Goal: Answer question/provide support: Share knowledge or assist other users

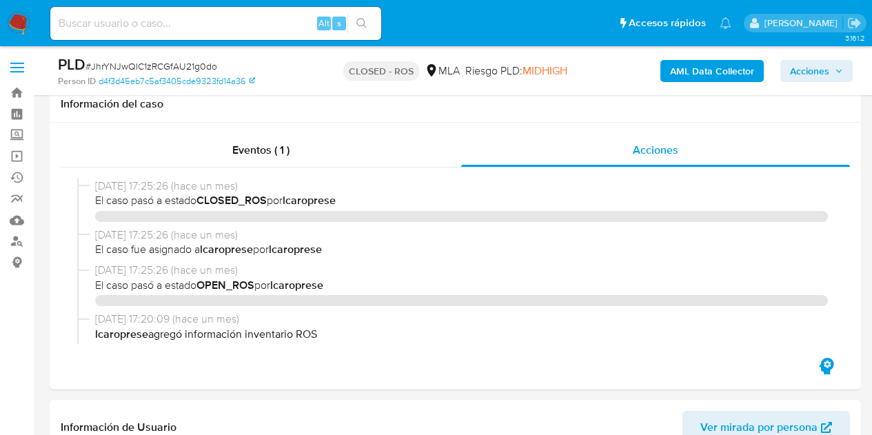
select select "10"
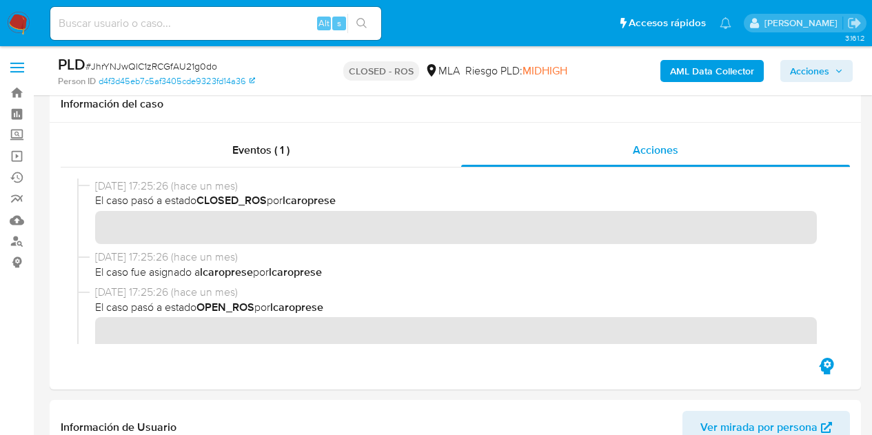
scroll to position [376, 0]
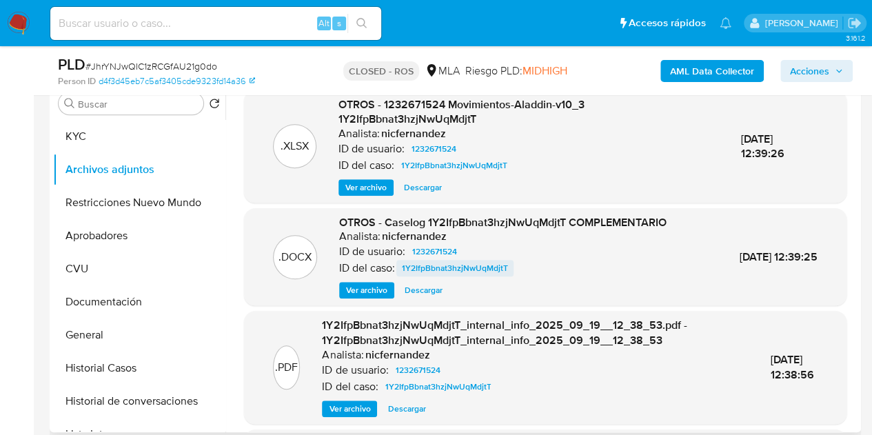
click at [476, 268] on span "1Y2IfpBbnat3hzjNwUqMdjtT" at bounding box center [455, 268] width 106 height 17
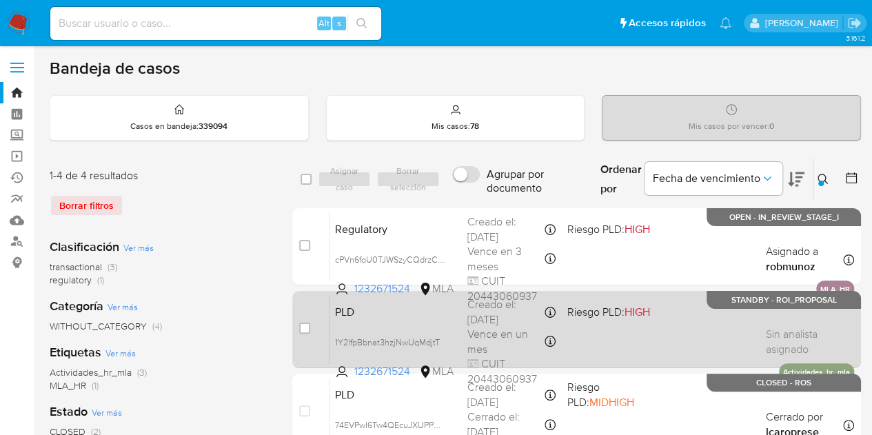
click at [408, 318] on div "PLD 1Y2IfpBbnat3hzjNwUqMdjtT 1232671524 MLA Riesgo PLD: HIGH Creado el: 12/09/2…" at bounding box center [591, 329] width 524 height 70
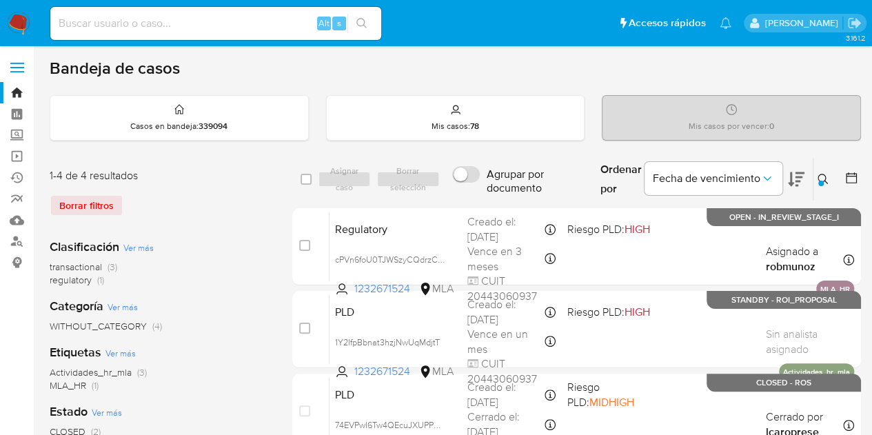
click at [819, 178] on icon at bounding box center [822, 179] width 11 height 11
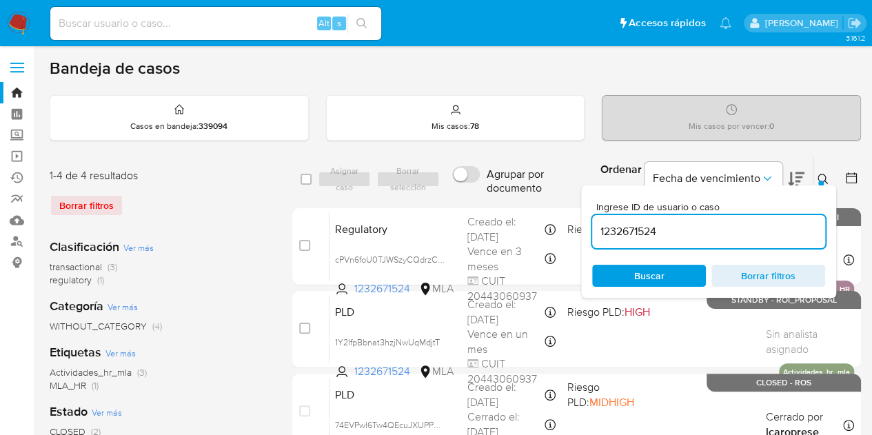
drag, startPoint x: 610, startPoint y: 214, endPoint x: 535, endPoint y: 203, distance: 76.7
click at [535, 203] on div "select-all-cases-checkbox Asignar caso Borrar selección Agrupar por documento O…" at bounding box center [576, 348] width 568 height 382
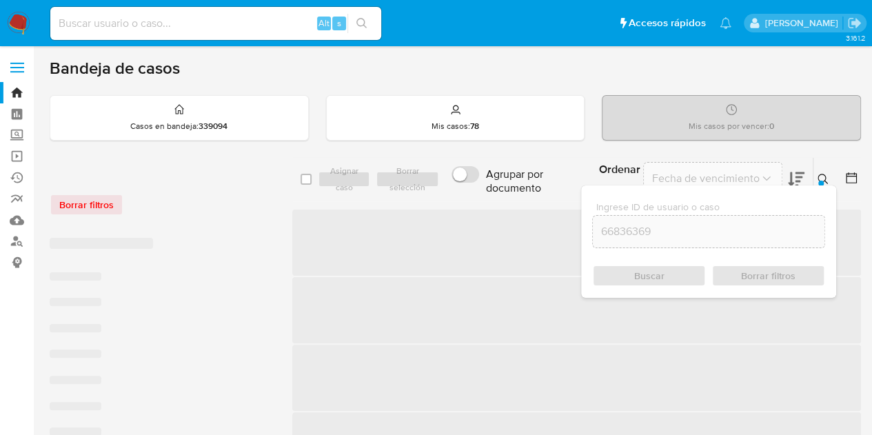
click at [825, 178] on icon at bounding box center [822, 179] width 10 height 10
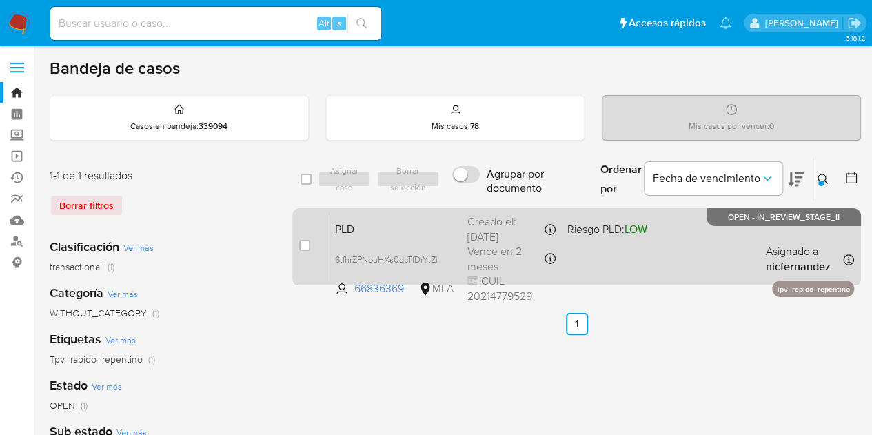
click at [411, 232] on span "PLD" at bounding box center [395, 228] width 121 height 18
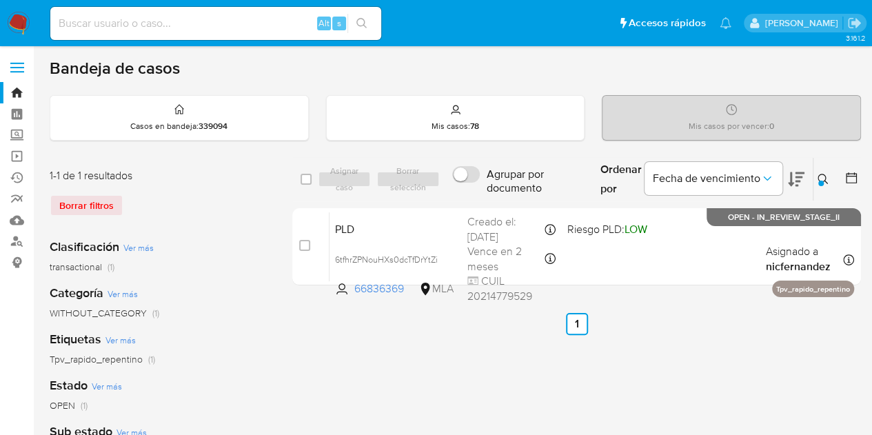
click at [824, 177] on icon at bounding box center [822, 179] width 11 height 11
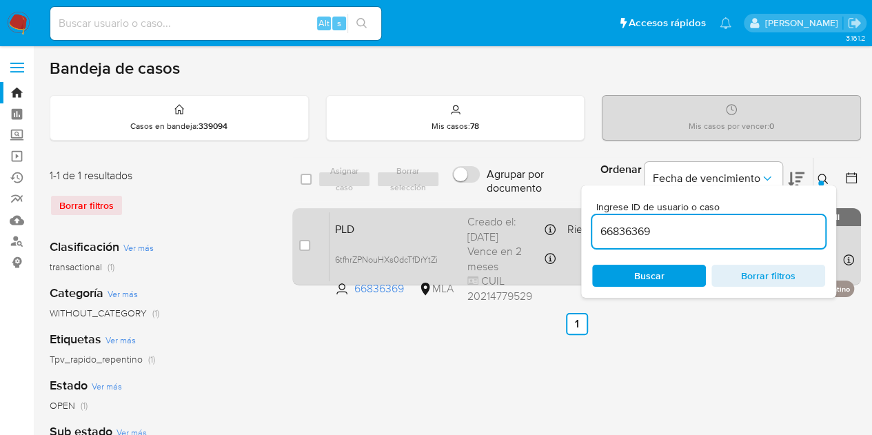
drag, startPoint x: 538, startPoint y: 212, endPoint x: 514, endPoint y: 208, distance: 24.4
click at [514, 208] on div "select-all-cases-checkbox Asignar caso Borrar selección Agrupar por documento O…" at bounding box center [576, 224] width 568 height 134
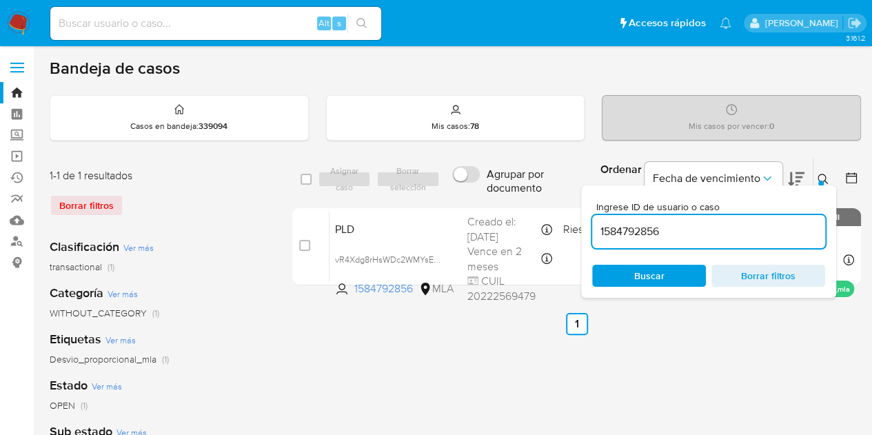
click at [826, 179] on icon at bounding box center [822, 179] width 11 height 11
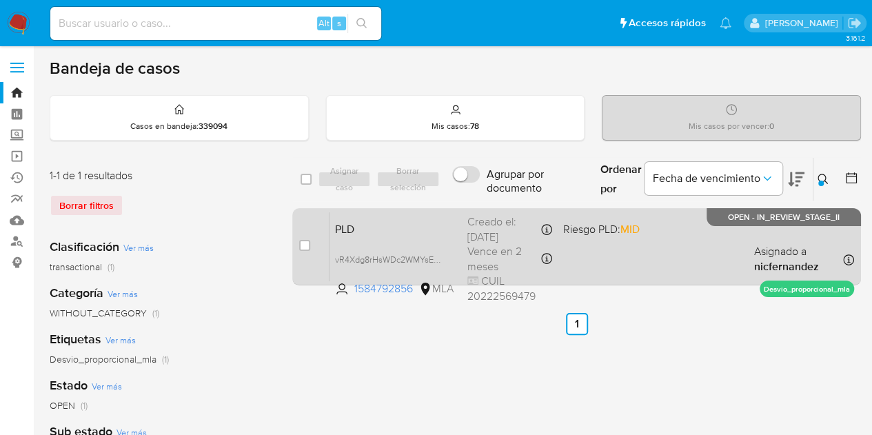
click at [441, 220] on span "PLD" at bounding box center [395, 228] width 121 height 18
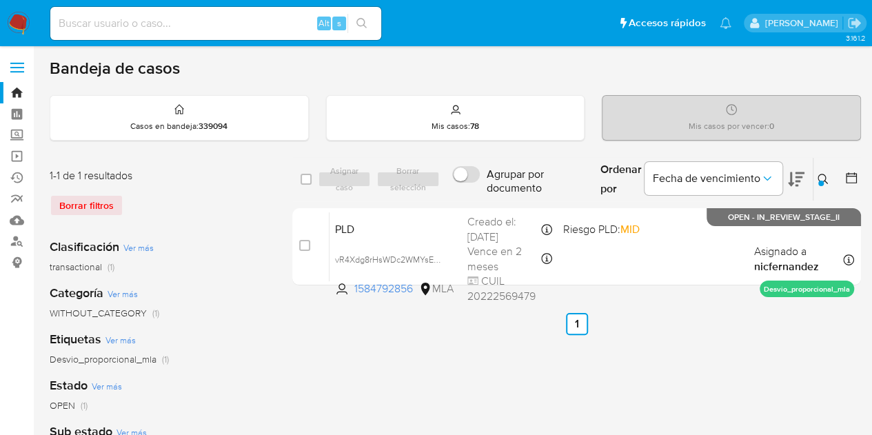
click at [807, 174] on div "Ordenar por Fecha de vencimiento" at bounding box center [700, 179] width 223 height 43
click at [824, 176] on icon at bounding box center [822, 179] width 11 height 11
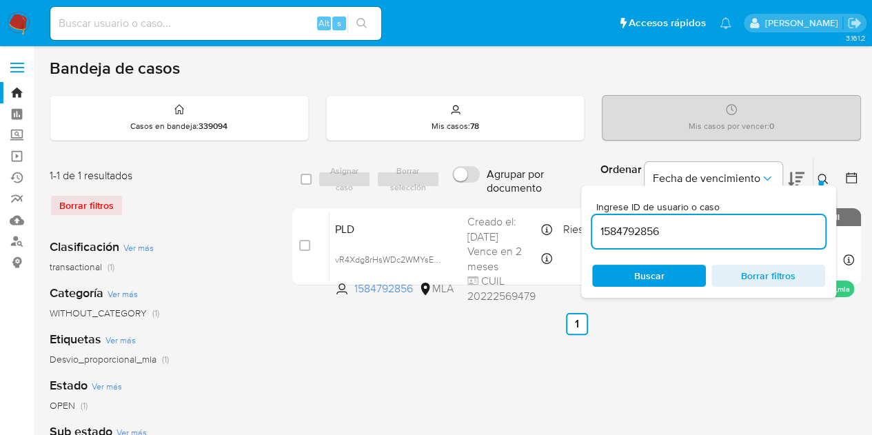
click at [649, 287] on div "Ingrese ID de usuario o caso 1584792856 Buscar Borrar filtros" at bounding box center [708, 241] width 255 height 112
click at [653, 278] on span "Buscar" at bounding box center [649, 276] width 30 height 22
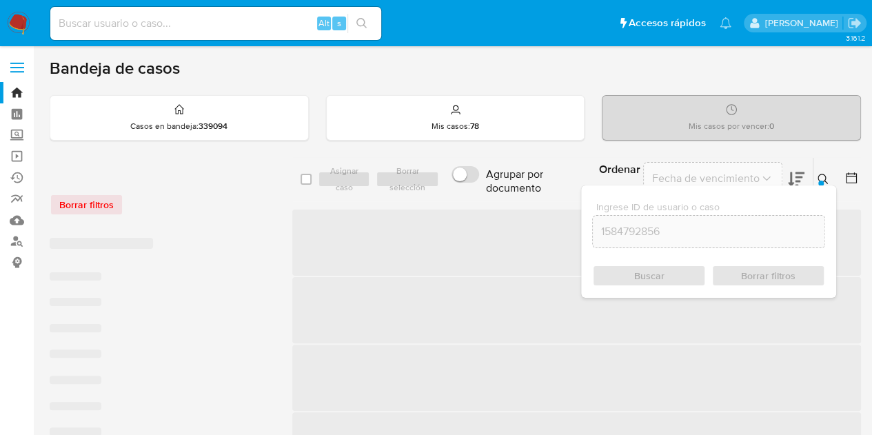
click at [820, 181] on div at bounding box center [821, 184] width 6 height 6
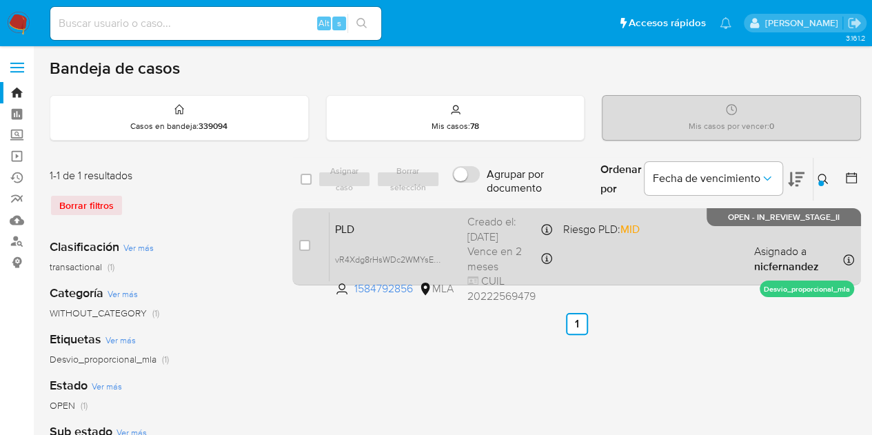
click at [367, 228] on span "PLD" at bounding box center [395, 228] width 121 height 18
click at [412, 233] on span "PLD" at bounding box center [395, 228] width 121 height 18
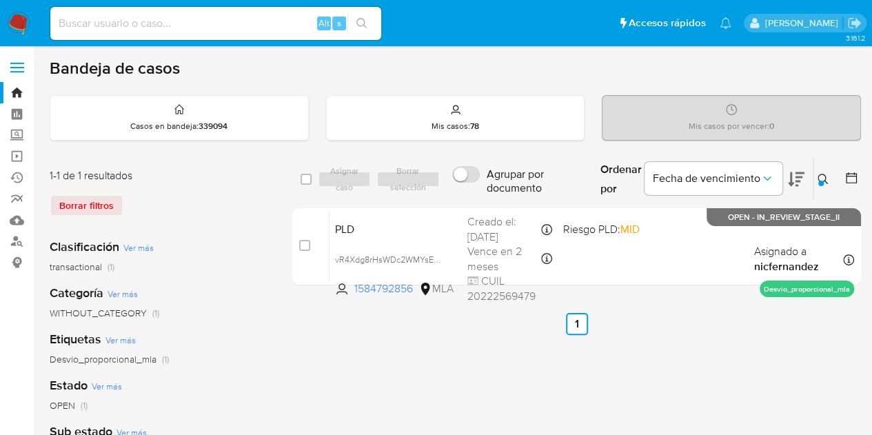
click at [810, 177] on div "Ordenar por Fecha de vencimiento" at bounding box center [700, 179] width 223 height 43
click at [823, 177] on icon at bounding box center [822, 179] width 11 height 11
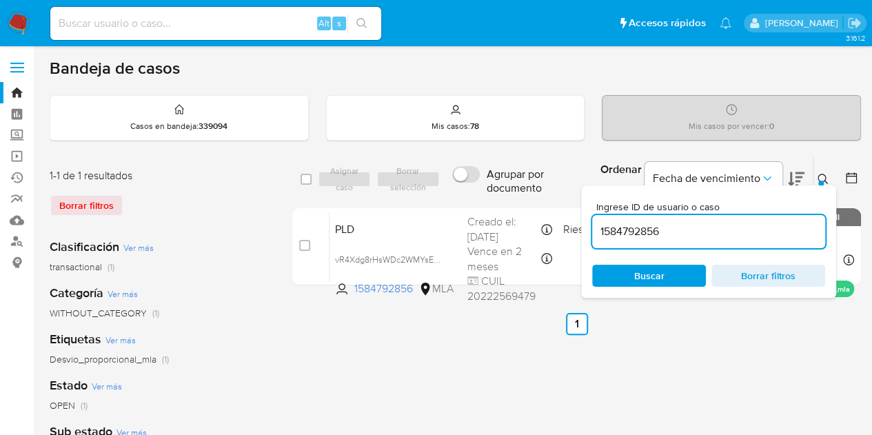
drag, startPoint x: 700, startPoint y: 239, endPoint x: 464, endPoint y: 202, distance: 238.5
click at [465, 202] on div "select-all-cases-checkbox Asignar caso Borrar selección Agrupar por documento O…" at bounding box center [576, 224] width 568 height 134
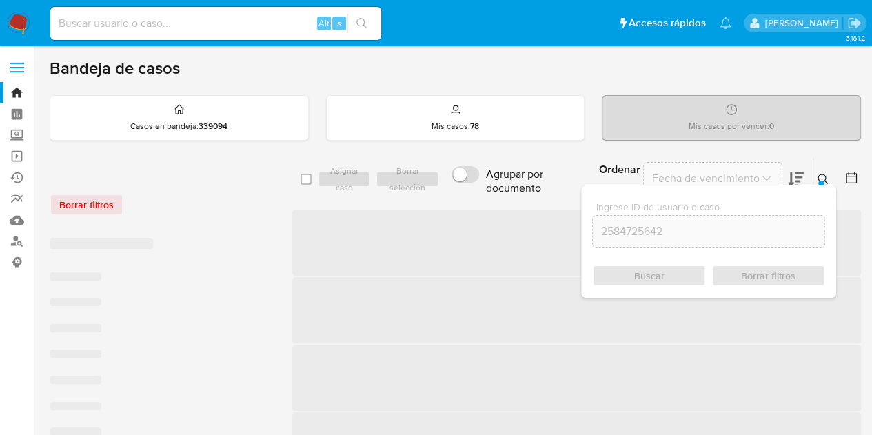
click at [819, 174] on icon at bounding box center [822, 179] width 10 height 10
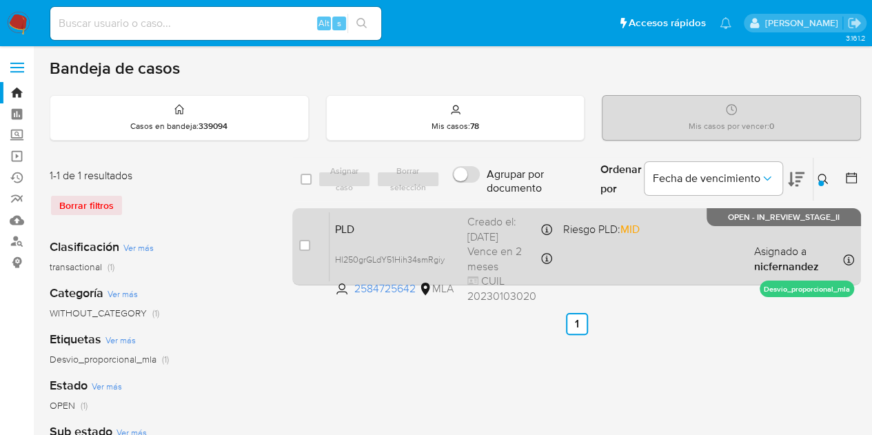
click at [497, 217] on div "Creado el: 12/09/2025 Creado el: 12/09/2025 03:36:52" at bounding box center [509, 229] width 85 height 30
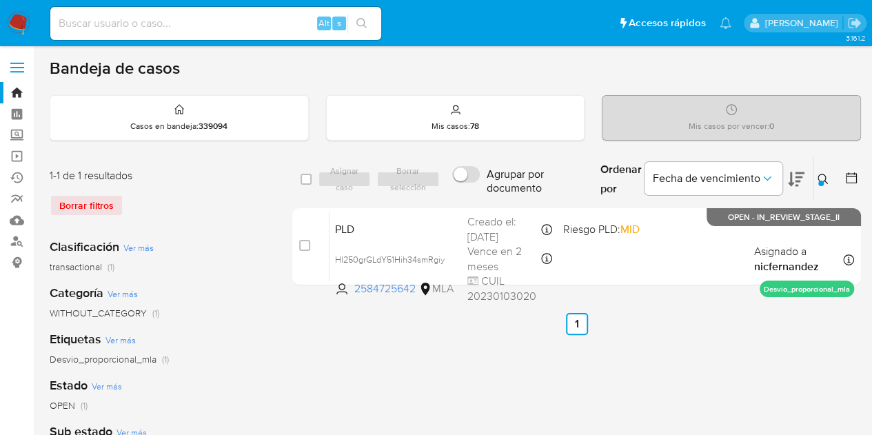
drag, startPoint x: 478, startPoint y: 380, endPoint x: 497, endPoint y: 370, distance: 21.6
click at [827, 177] on icon at bounding box center [822, 179] width 11 height 11
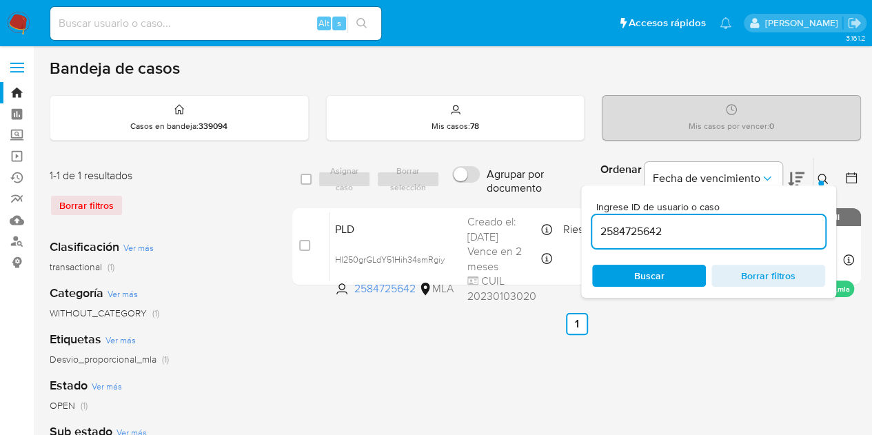
drag, startPoint x: 699, startPoint y: 231, endPoint x: 467, endPoint y: 180, distance: 237.2
click at [467, 180] on div "select-all-cases-checkbox Asignar caso Borrar selección Agrupar por documento O…" at bounding box center [576, 179] width 568 height 45
type input "1191164280"
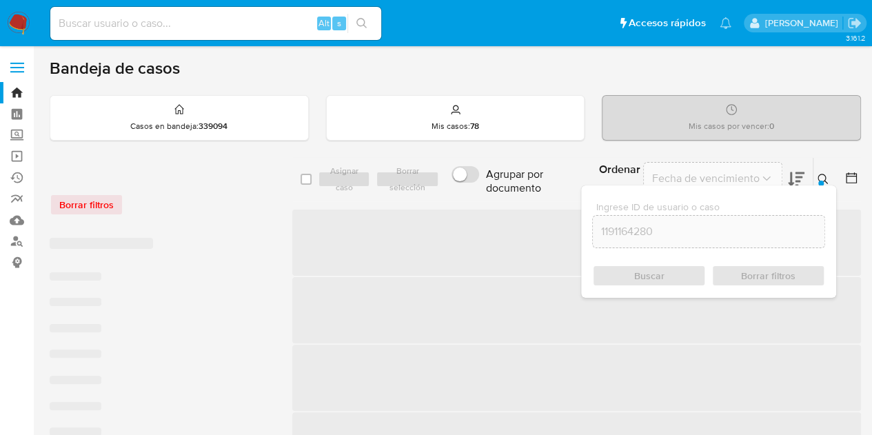
click at [825, 178] on icon at bounding box center [822, 179] width 11 height 11
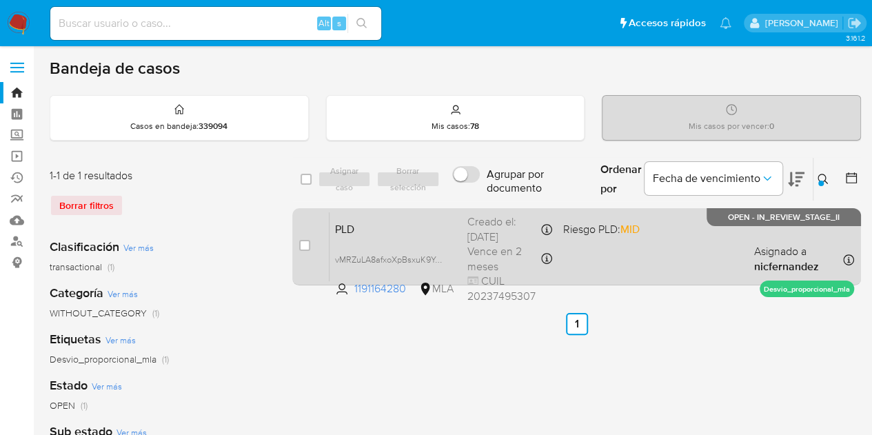
click at [429, 234] on span "PLD" at bounding box center [395, 228] width 121 height 18
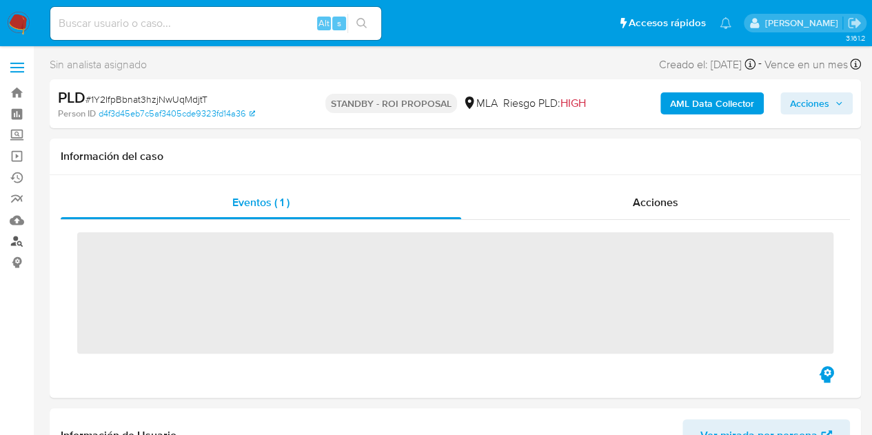
click at [17, 238] on link "Buscador de personas" at bounding box center [82, 241] width 164 height 21
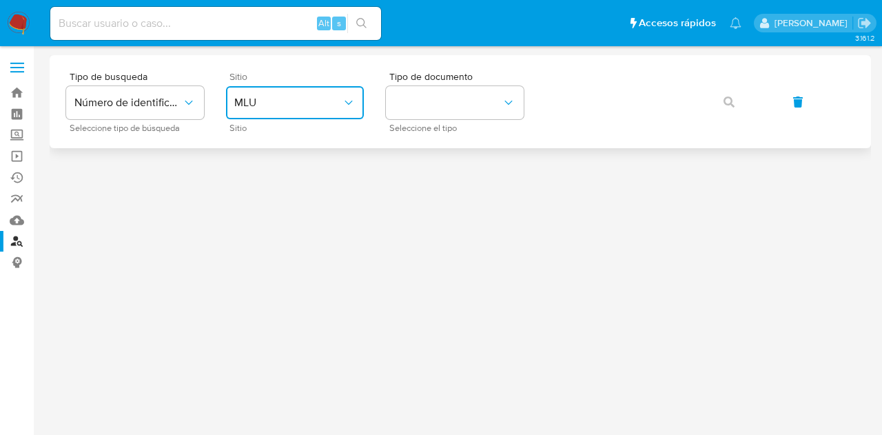
click at [294, 103] on span "MLU" at bounding box center [287, 103] width 107 height 14
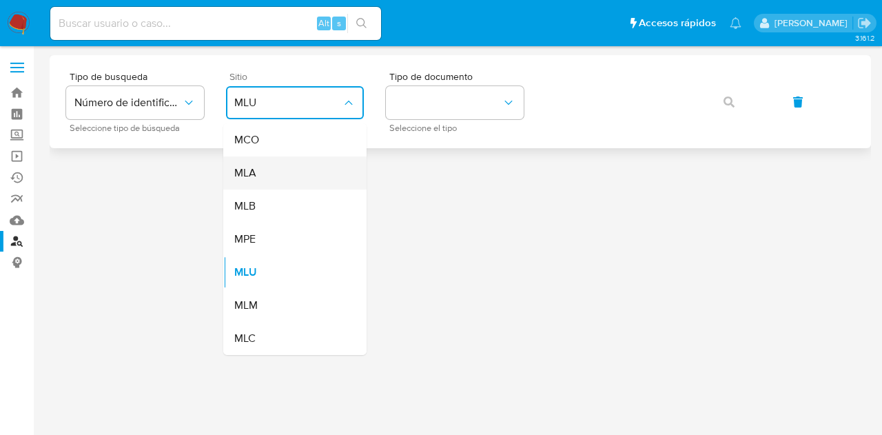
click at [291, 175] on div "MLA" at bounding box center [290, 172] width 113 height 33
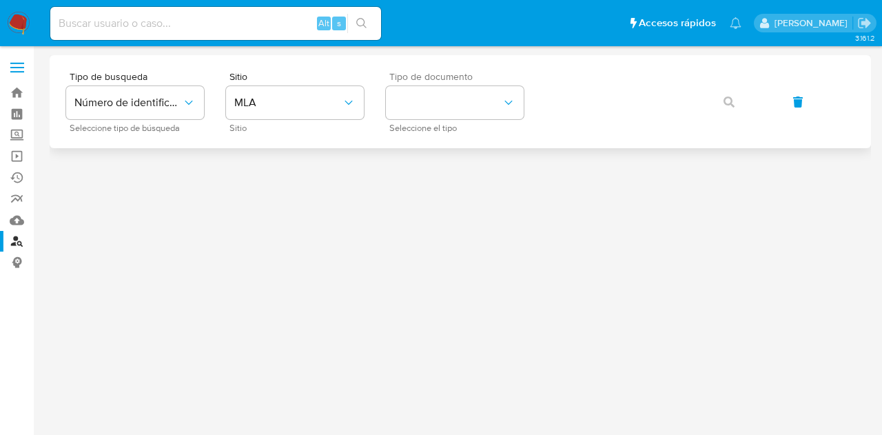
click at [422, 85] on div "Tipo de documento Seleccione el tipo" at bounding box center [455, 102] width 138 height 60
click at [430, 98] on button "identificationType" at bounding box center [455, 102] width 138 height 33
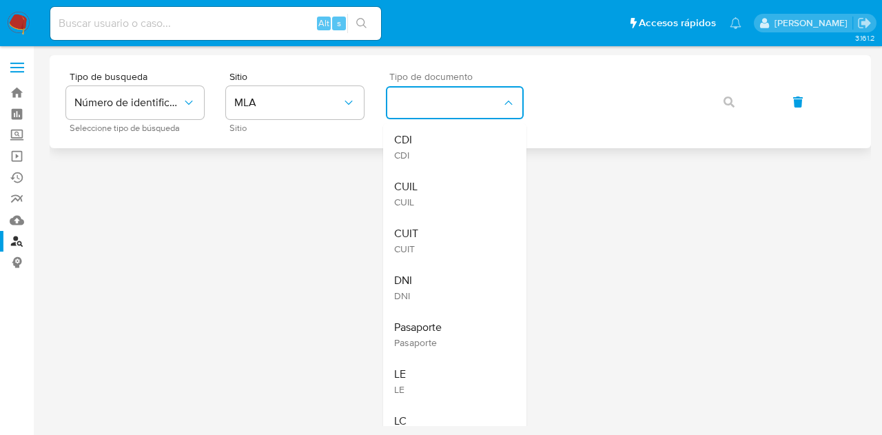
click at [443, 181] on div "CUIL CUIL" at bounding box center [450, 193] width 113 height 47
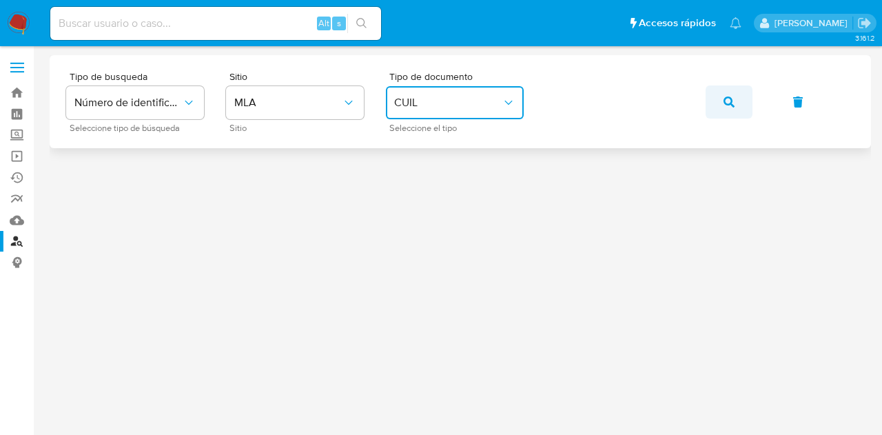
click at [730, 95] on span "button" at bounding box center [728, 102] width 11 height 30
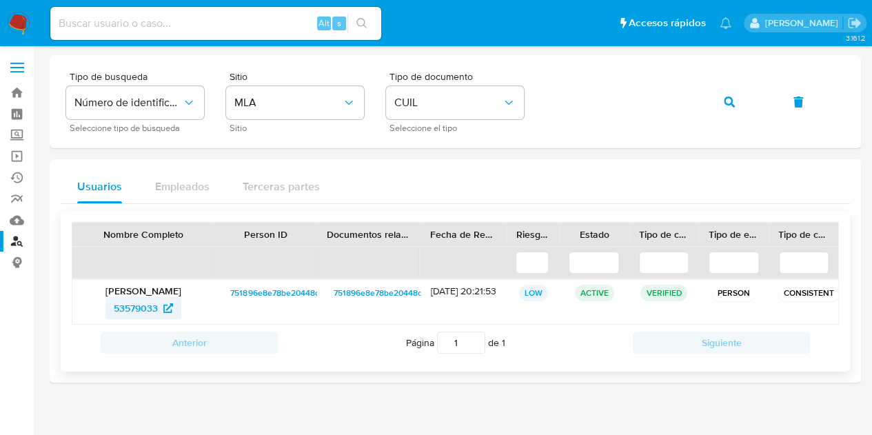
click at [128, 304] on span "53579033" at bounding box center [136, 308] width 44 height 22
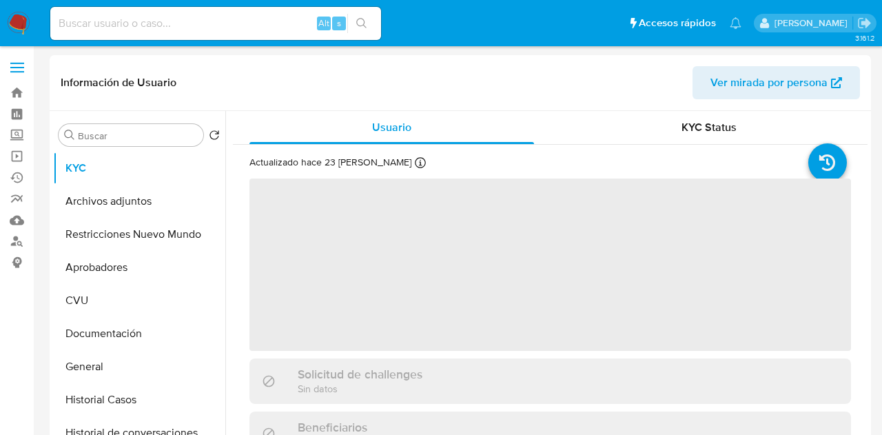
select select "10"
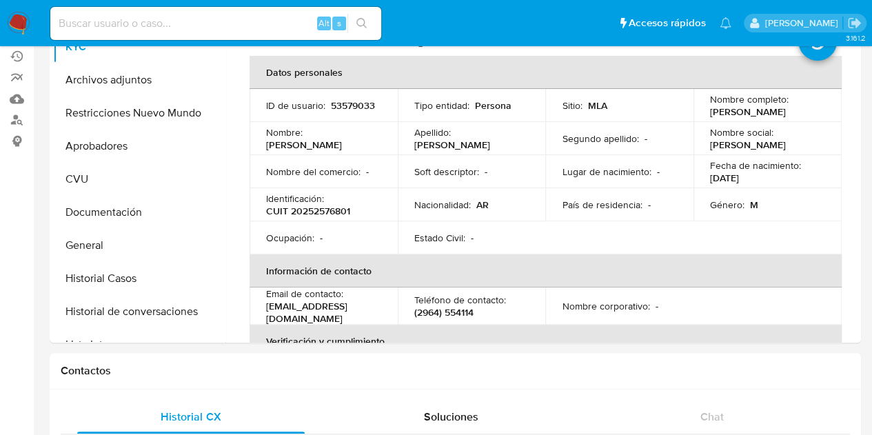
scroll to position [83, 0]
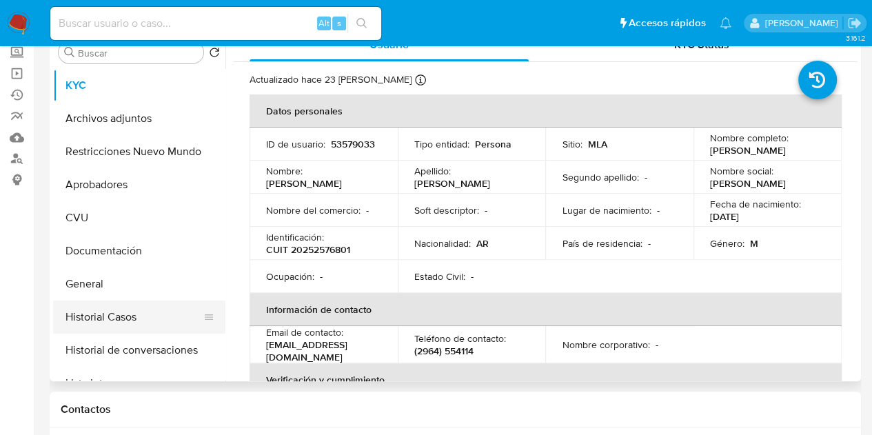
click at [85, 313] on button "Historial Casos" at bounding box center [133, 316] width 161 height 33
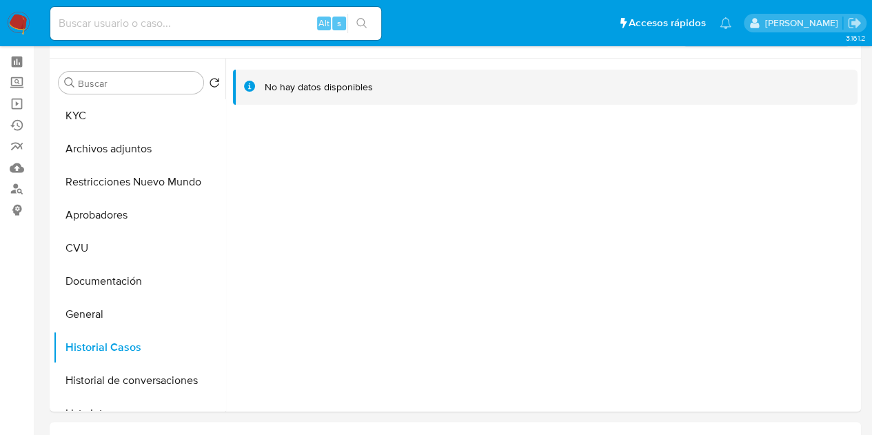
scroll to position [49, 0]
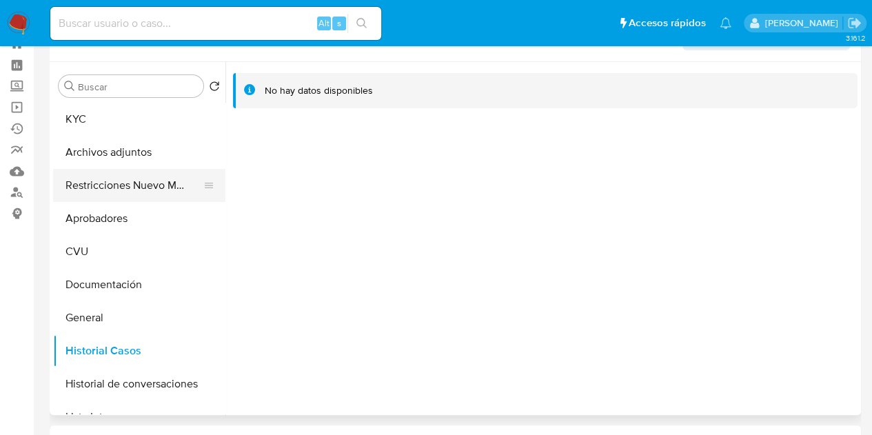
click at [117, 192] on button "Restricciones Nuevo Mundo" at bounding box center [133, 185] width 161 height 33
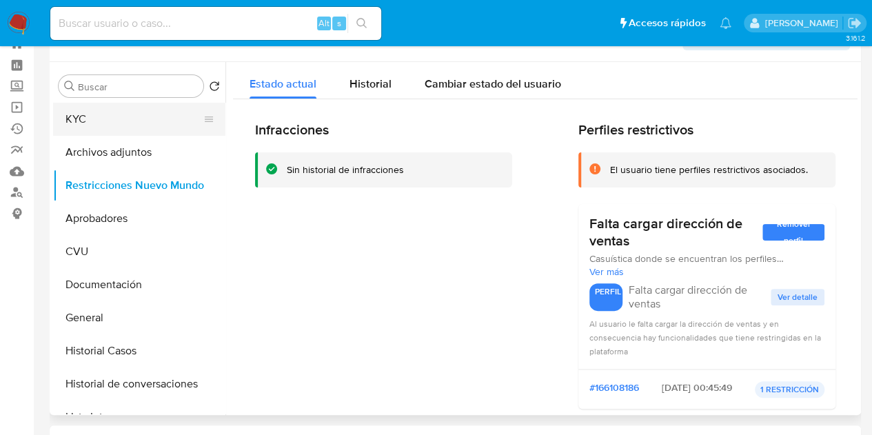
click at [85, 123] on button "KYC" at bounding box center [133, 119] width 161 height 33
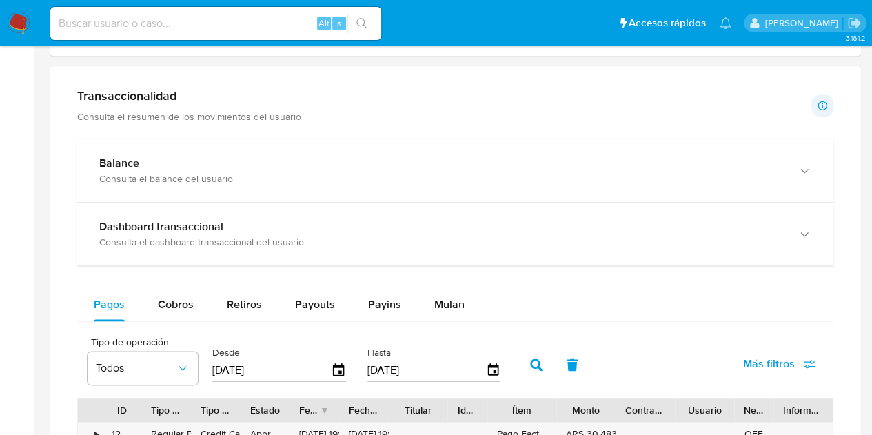
scroll to position [721, 0]
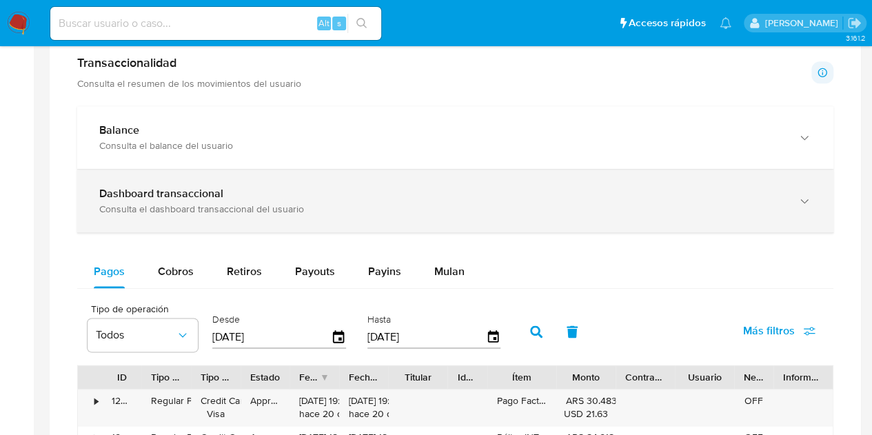
click at [467, 176] on div "Dashboard transaccional Consulta el dashboard transaccional del usuario" at bounding box center [455, 200] width 756 height 63
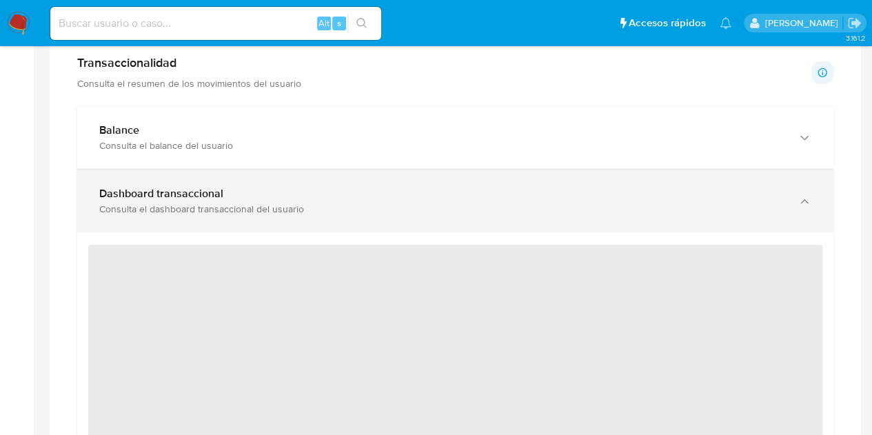
click at [441, 178] on div "Dashboard transaccional Consulta el dashboard transaccional del usuario" at bounding box center [455, 200] width 756 height 63
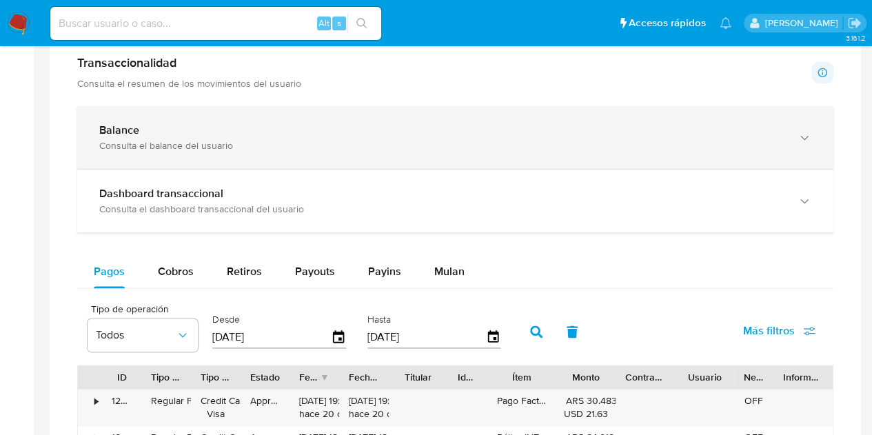
click at [426, 134] on div "Balance" at bounding box center [441, 130] width 684 height 14
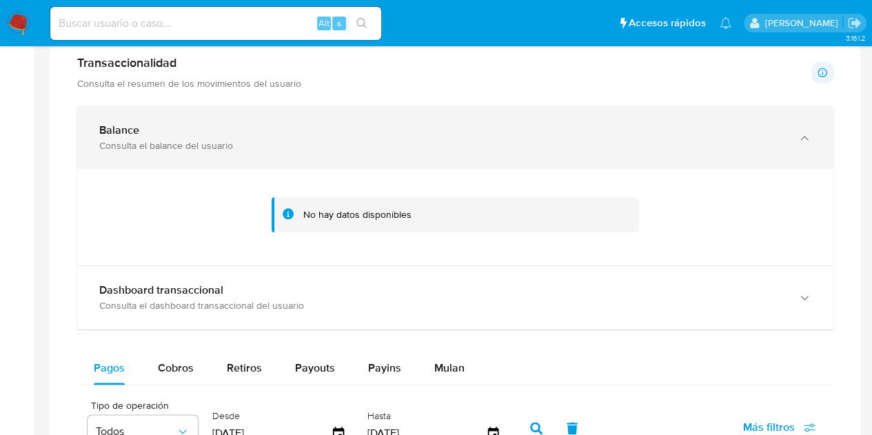
click at [426, 134] on div "Balance" at bounding box center [441, 130] width 684 height 14
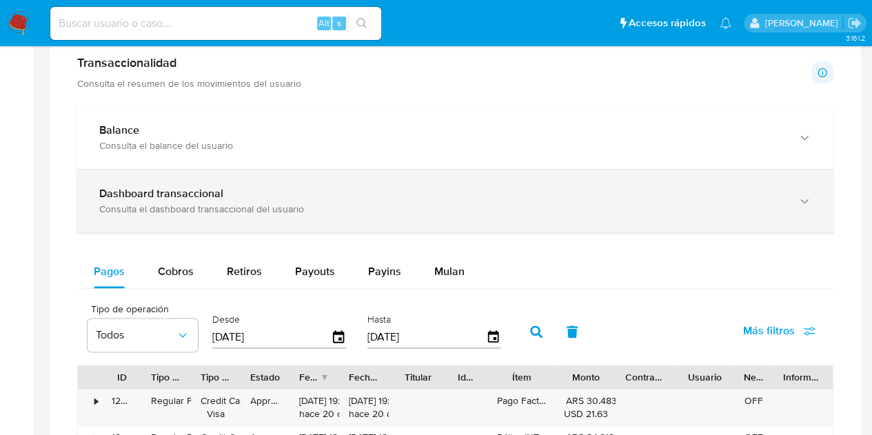
click at [406, 203] on div "Consulta el dashboard transaccional del usuario" at bounding box center [441, 209] width 684 height 12
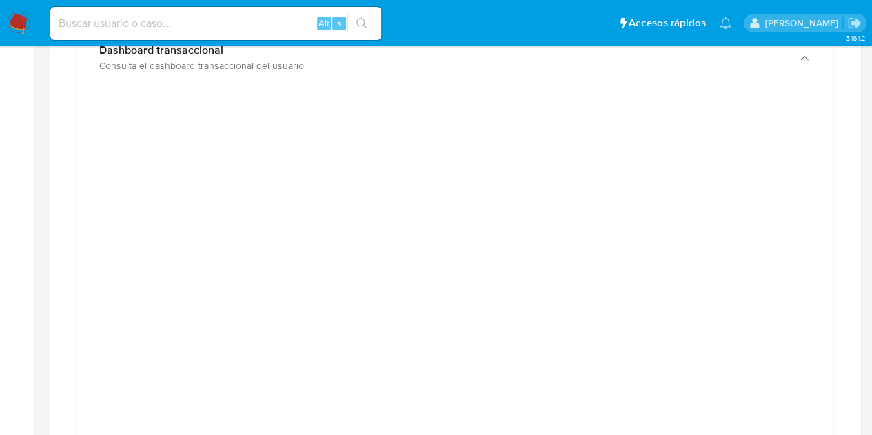
scroll to position [861, 0]
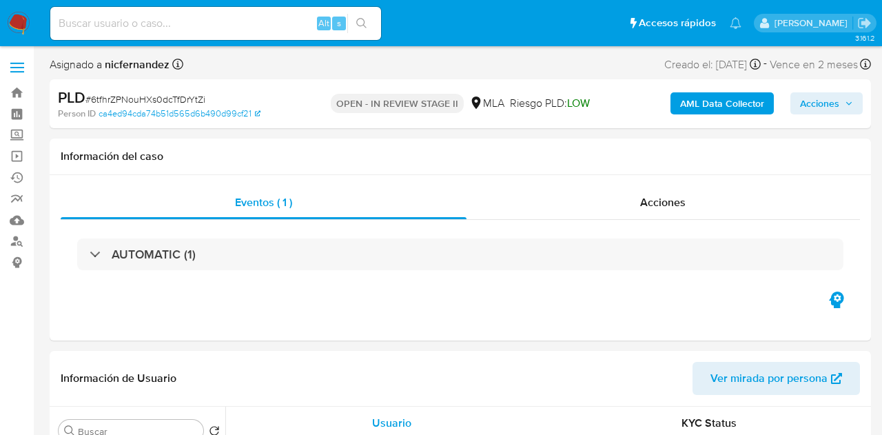
select select "10"
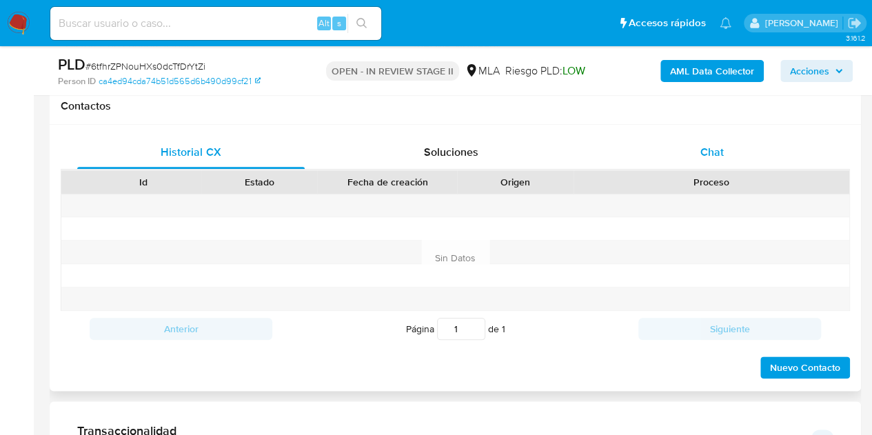
click at [714, 145] on span "Chat" at bounding box center [711, 152] width 23 height 16
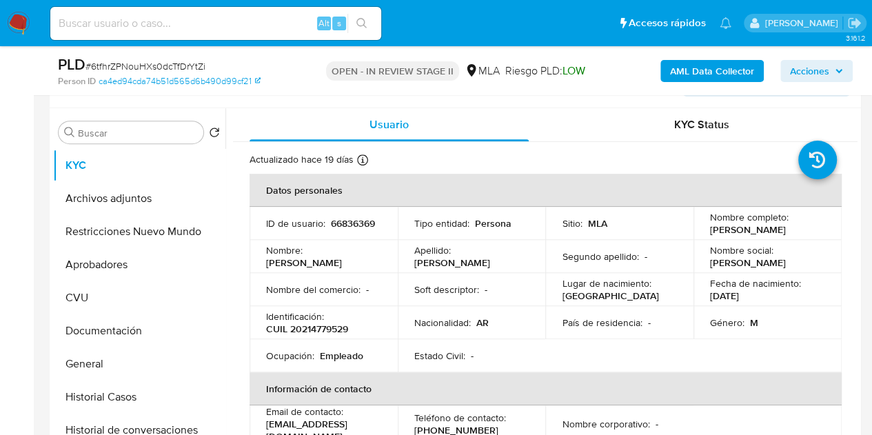
scroll to position [241, 0]
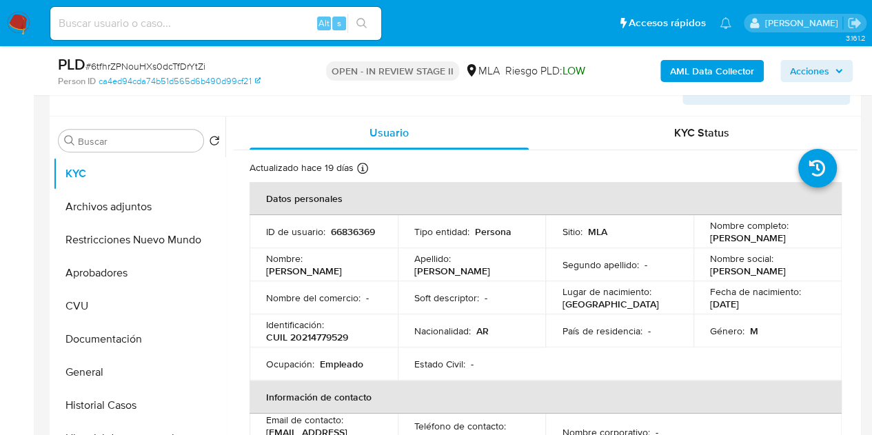
drag, startPoint x: 296, startPoint y: 274, endPoint x: 306, endPoint y: 273, distance: 10.4
click at [296, 274] on td "Nombre : Gonzalo Martin" at bounding box center [323, 264] width 148 height 33
drag, startPoint x: 307, startPoint y: 268, endPoint x: 373, endPoint y: 254, distance: 67.6
click at [373, 254] on td "Nombre : Gonzalo Martin" at bounding box center [323, 264] width 148 height 33
copy p "Gonzalo Martin"
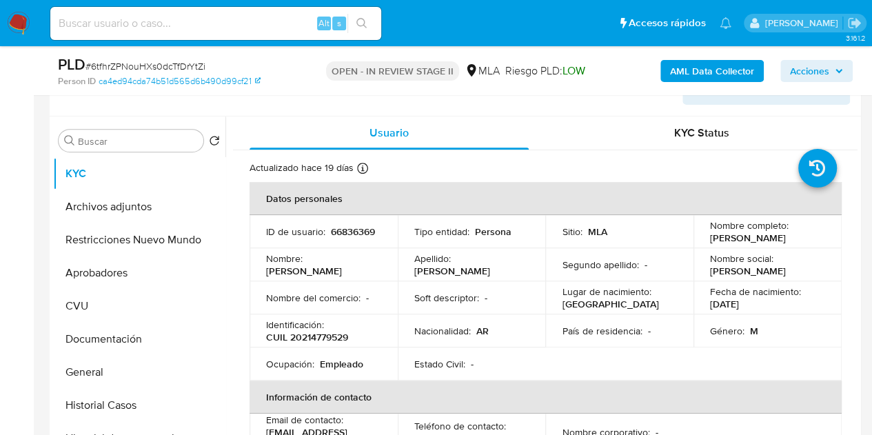
click at [386, 275] on td "Nombre : Gonzalo Martin" at bounding box center [323, 264] width 148 height 33
drag, startPoint x: 350, startPoint y: 294, endPoint x: 342, endPoint y: 290, distance: 9.2
click at [350, 295] on p "Nombre del comercio :" at bounding box center [313, 297] width 94 height 12
drag, startPoint x: 310, startPoint y: 263, endPoint x: 375, endPoint y: 263, distance: 65.5
click at [375, 263] on div "Nombre : Gonzalo Martin" at bounding box center [323, 264] width 115 height 25
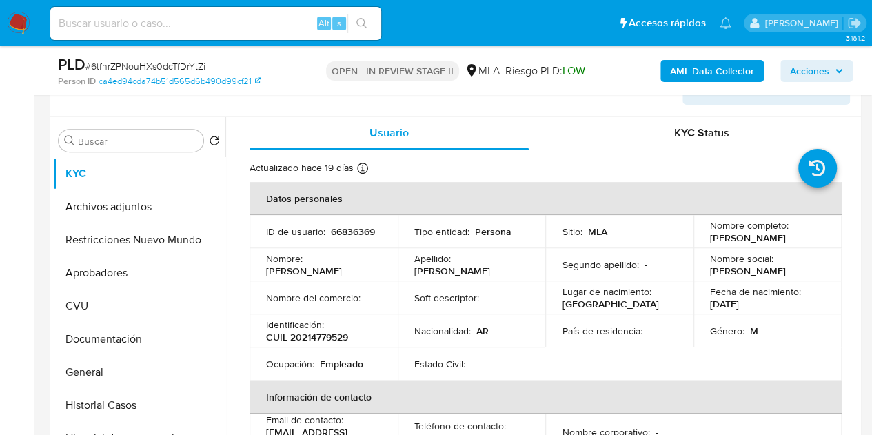
copy p "Gonzalo Martin"
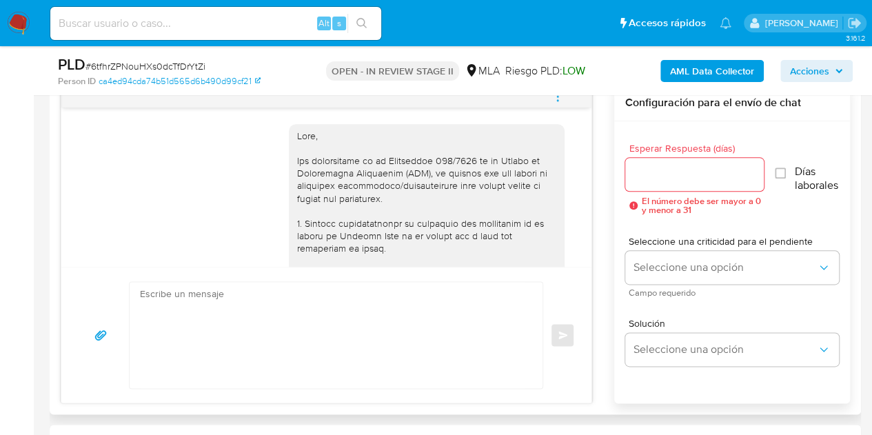
scroll to position [925, 0]
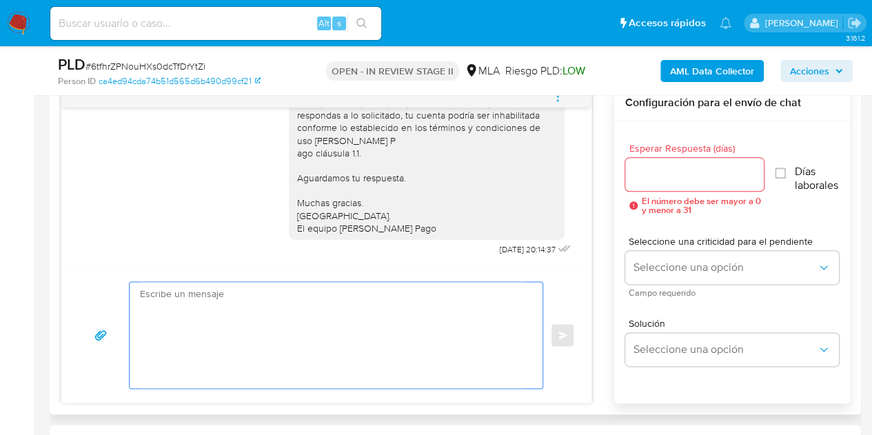
click at [332, 322] on textarea at bounding box center [332, 335] width 385 height 106
paste textarea "Hola Gonzalo Martin, Esperamos que te encuentres muy bien. Necesitamos por favo…"
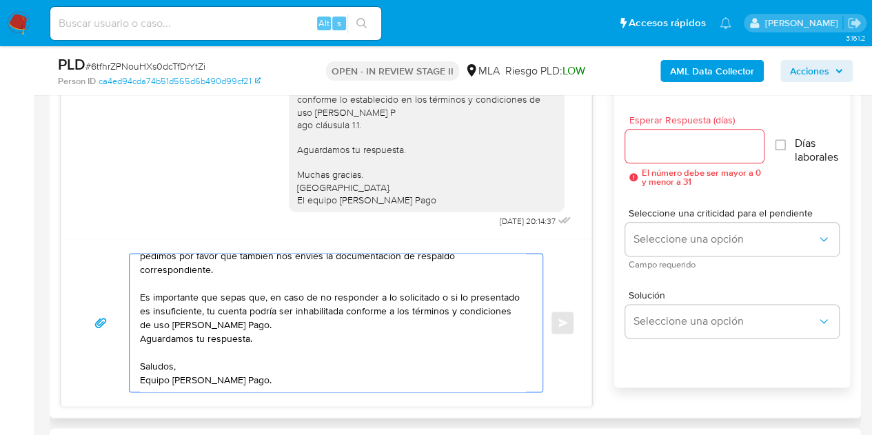
scroll to position [0, 0]
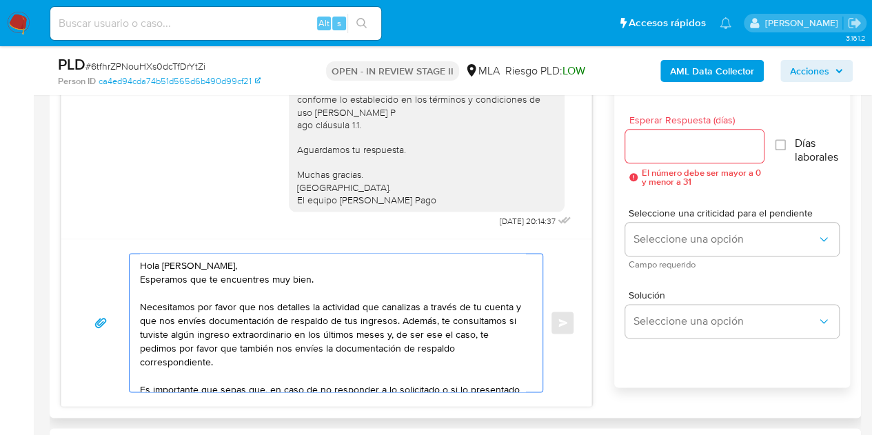
type textarea "Hola Gonzalo Martin, Esperamos que te encuentres muy bien. Necesitamos por favo…"
click at [672, 152] on input "Esperar Respuesta (días)" at bounding box center [694, 146] width 139 height 18
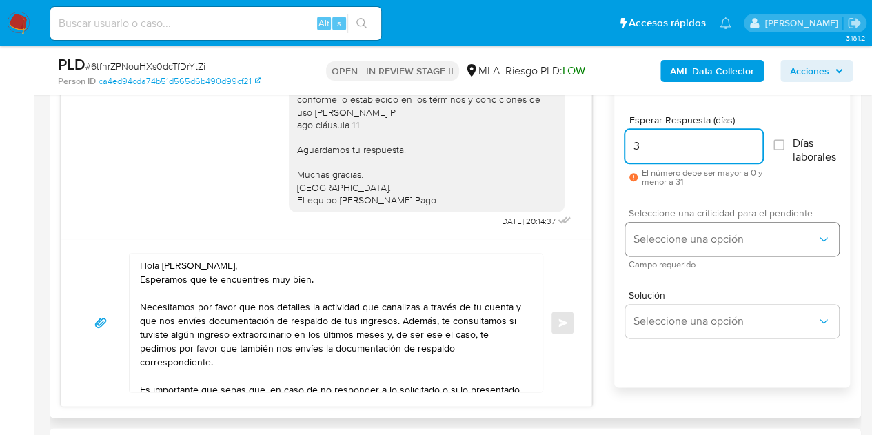
type input "3"
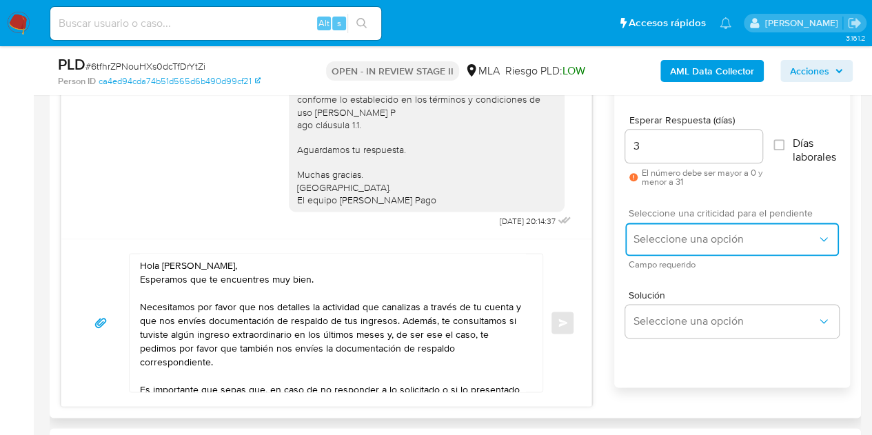
click at [679, 239] on span "Seleccione una opción" at bounding box center [724, 239] width 183 height 14
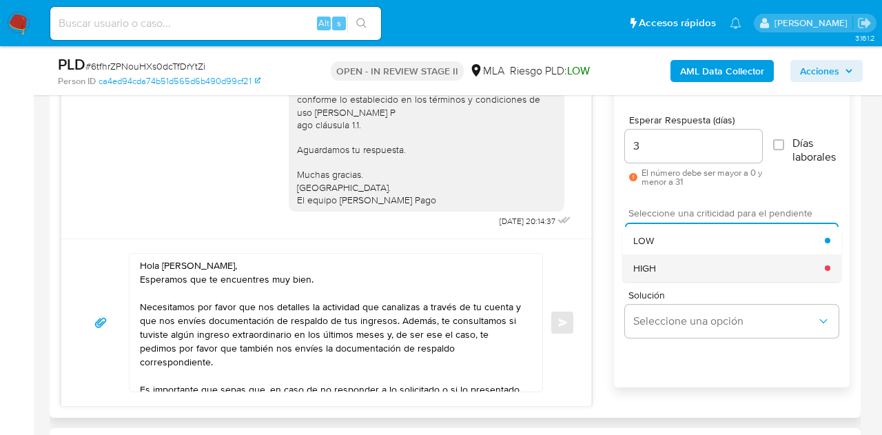
click at [670, 264] on div "HIGH" at bounding box center [729, 268] width 192 height 28
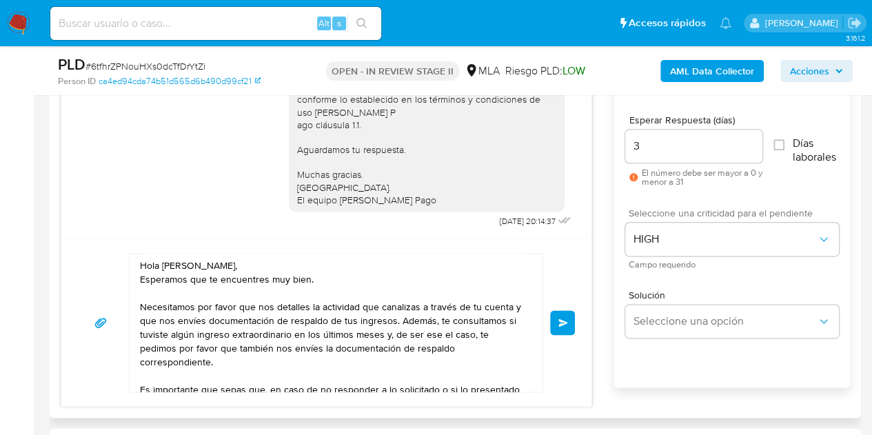
click at [629, 271] on div "Seleccione una criticidad para el pendiente HIGH Campo requerido" at bounding box center [732, 238] width 214 height 82
click at [561, 324] on span "Enviar" at bounding box center [563, 322] width 10 height 8
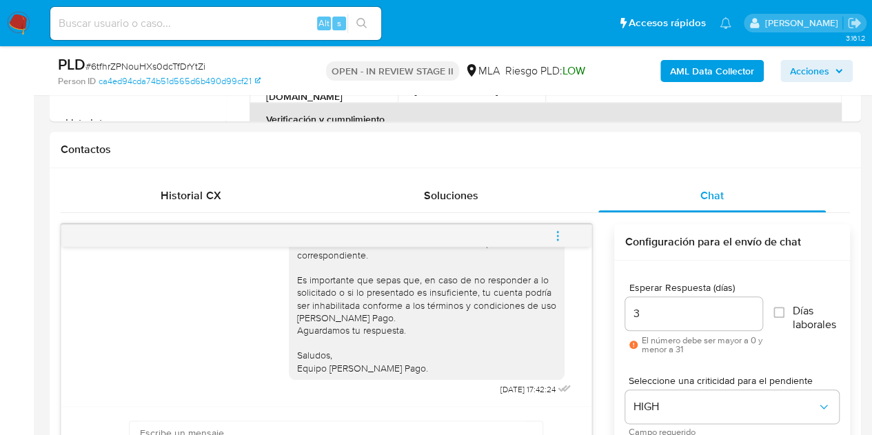
scroll to position [621, 0]
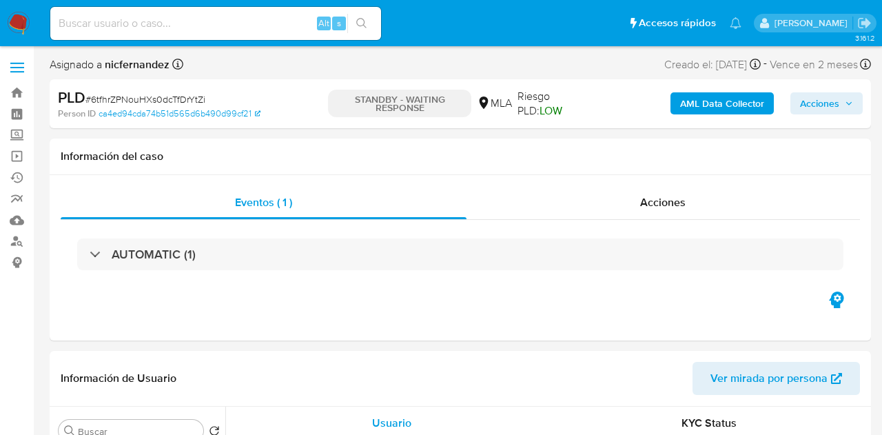
select select "10"
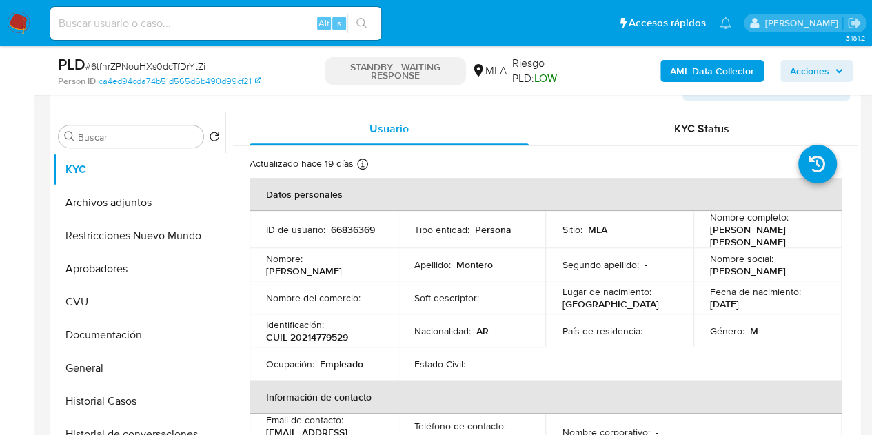
scroll to position [296, 0]
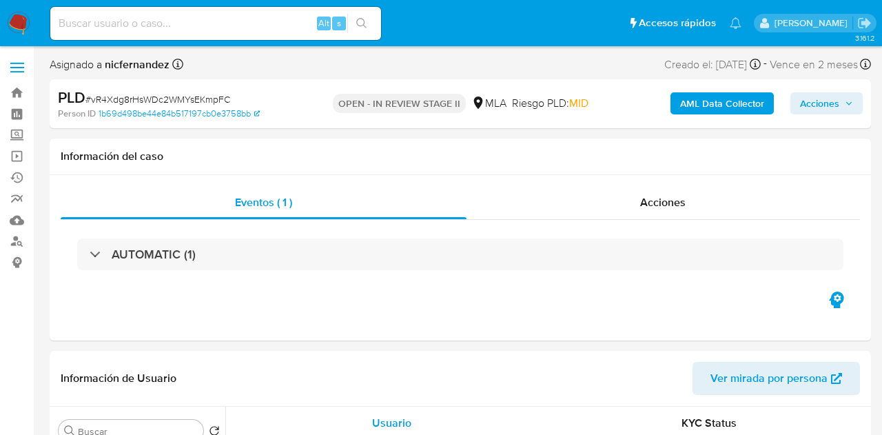
select select "10"
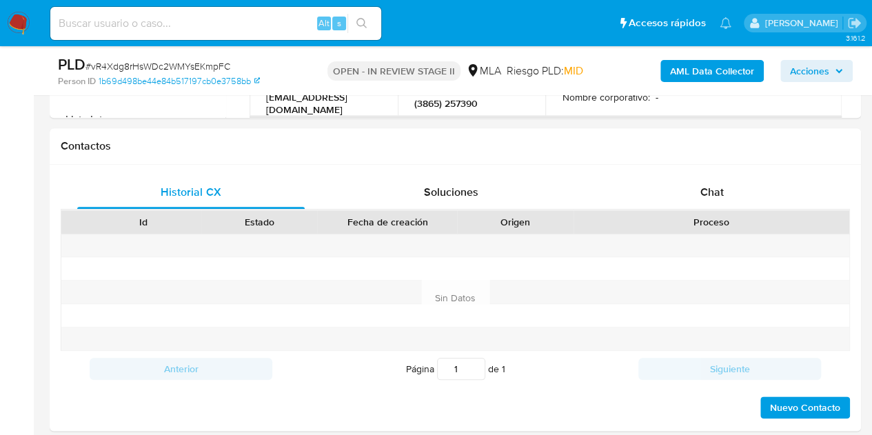
scroll to position [663, 0]
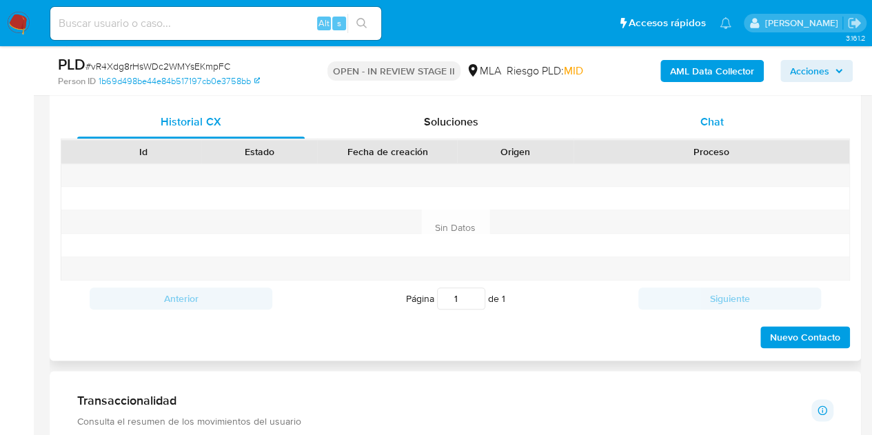
click at [685, 108] on div "Chat" at bounding box center [711, 121] width 227 height 33
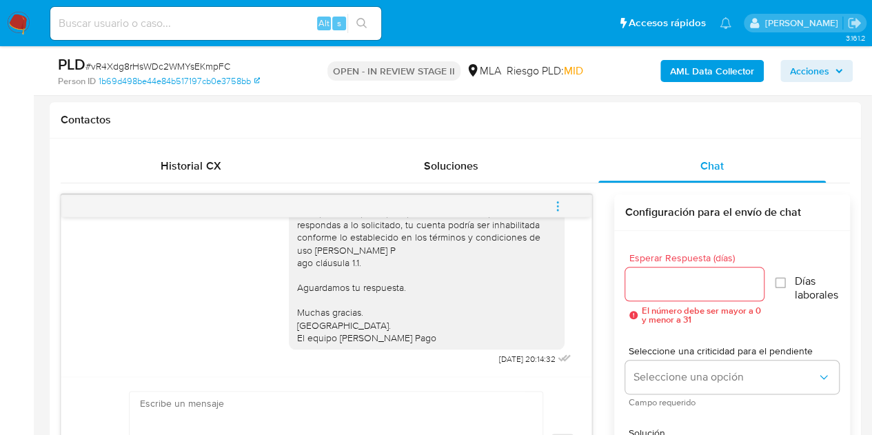
scroll to position [294, 0]
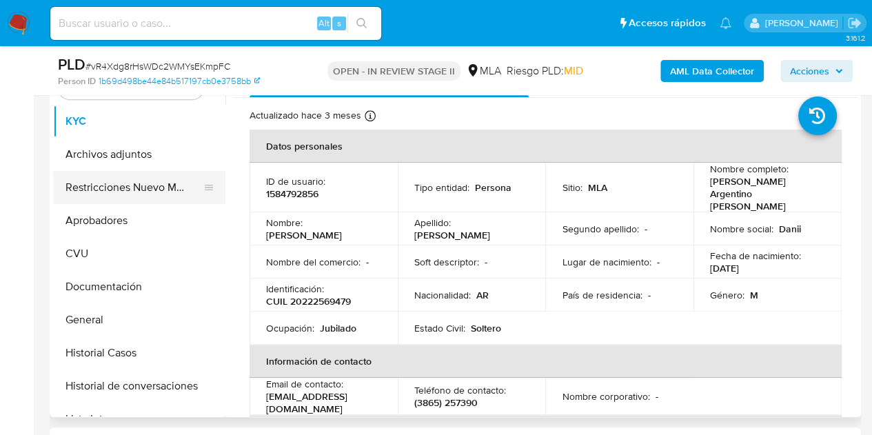
click at [115, 194] on button "Restricciones Nuevo Mundo" at bounding box center [133, 187] width 161 height 33
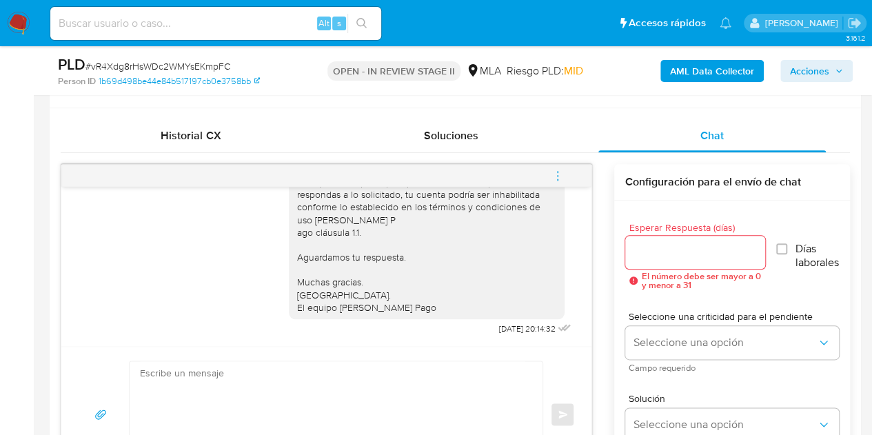
scroll to position [655, 0]
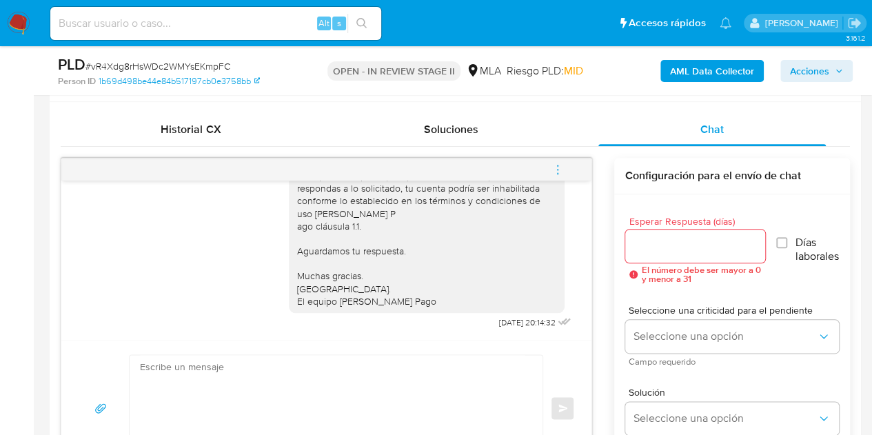
click at [552, 167] on icon "menu-action" at bounding box center [557, 169] width 12 height 12
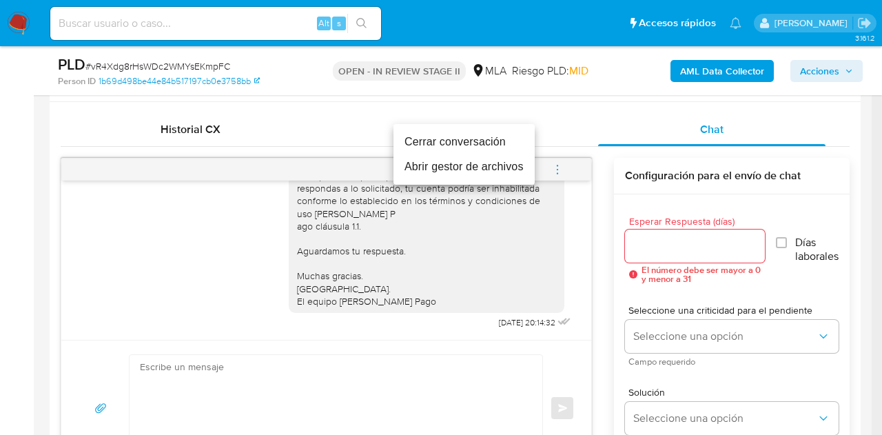
click at [504, 145] on li "Cerrar conversación" at bounding box center [463, 142] width 141 height 25
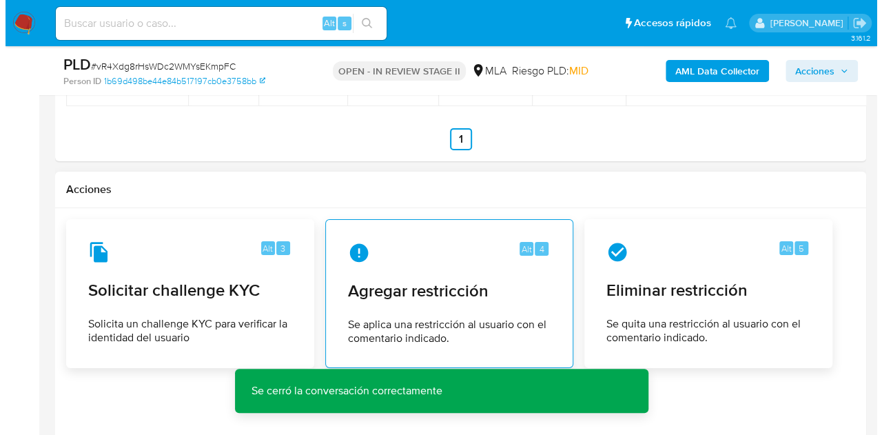
scroll to position [2205, 0]
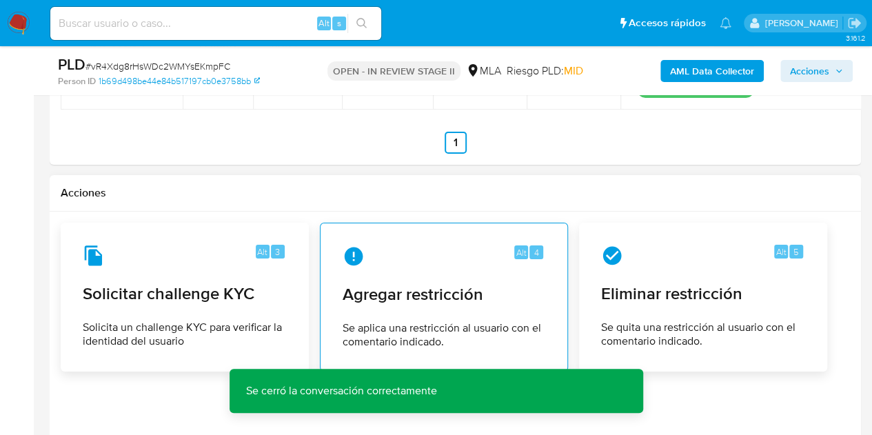
click at [363, 238] on div "Alt 4 Agregar restricción Se aplica una restricción al usuario con el comentari…" at bounding box center [443, 296] width 225 height 125
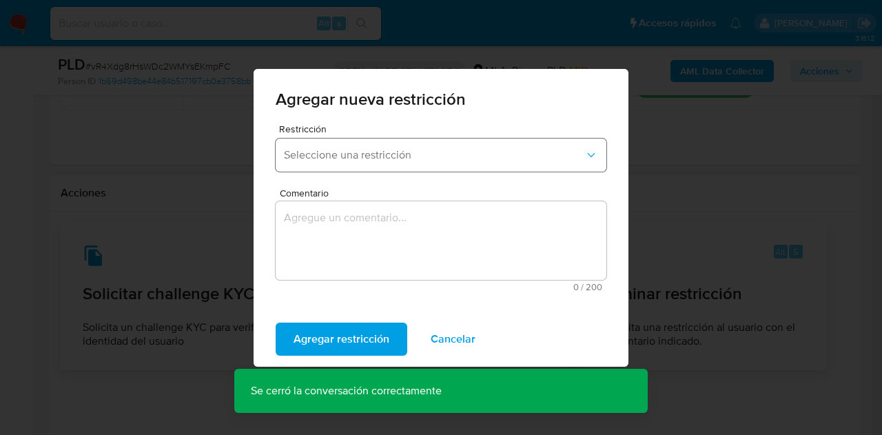
click at [402, 157] on span "Seleccione una restricción" at bounding box center [434, 155] width 300 height 14
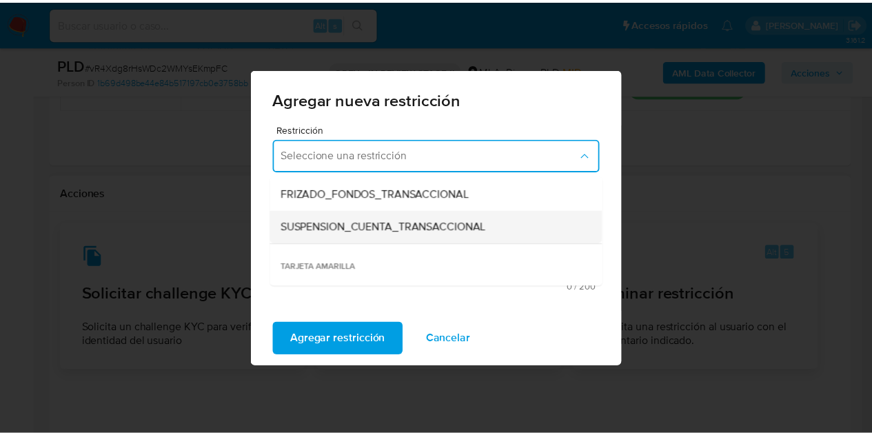
scroll to position [167, 0]
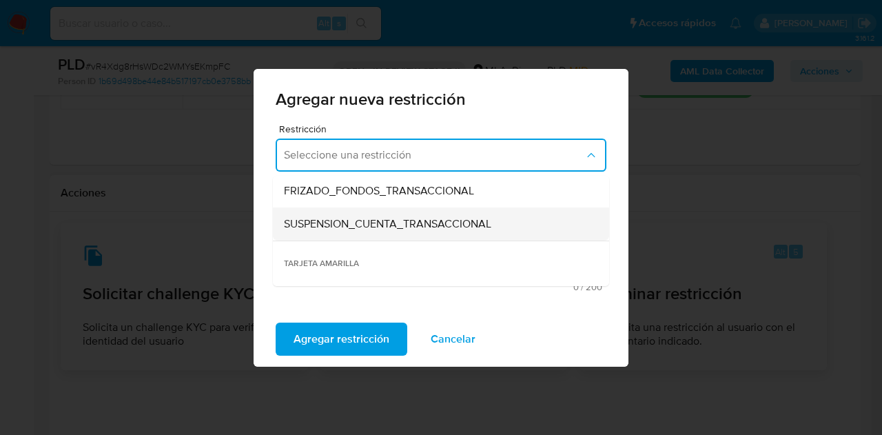
click at [457, 212] on div "SUSPENSION_CUENTA_TRANSACCIONAL" at bounding box center [437, 223] width 306 height 33
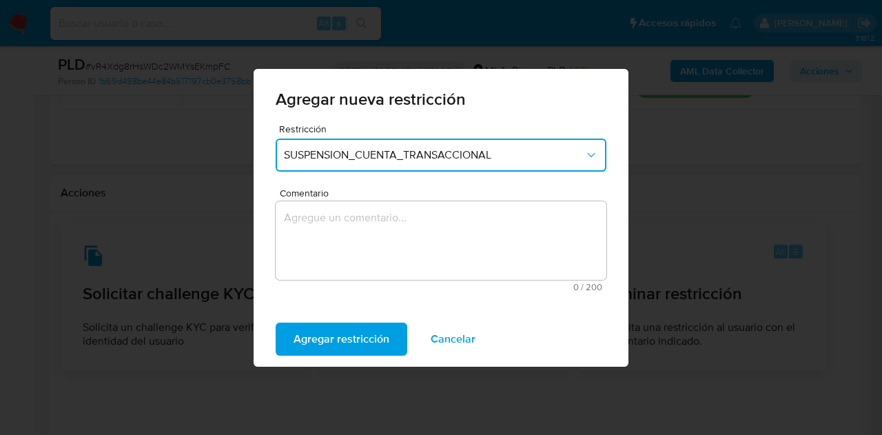
click at [390, 247] on textarea "Comentario" at bounding box center [441, 240] width 331 height 79
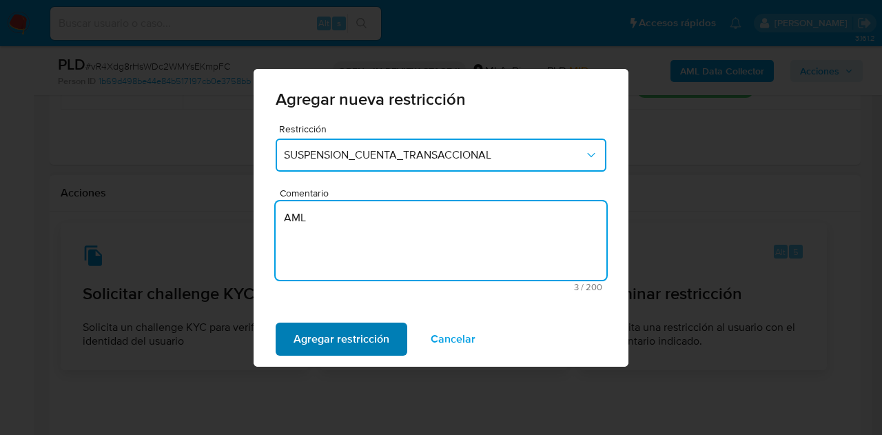
type textarea "AML"
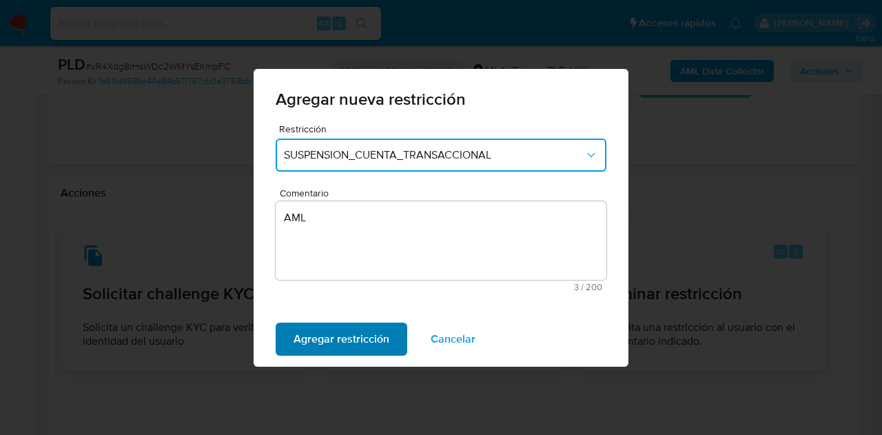
click at [375, 341] on span "Agregar restricción" at bounding box center [342, 339] width 96 height 30
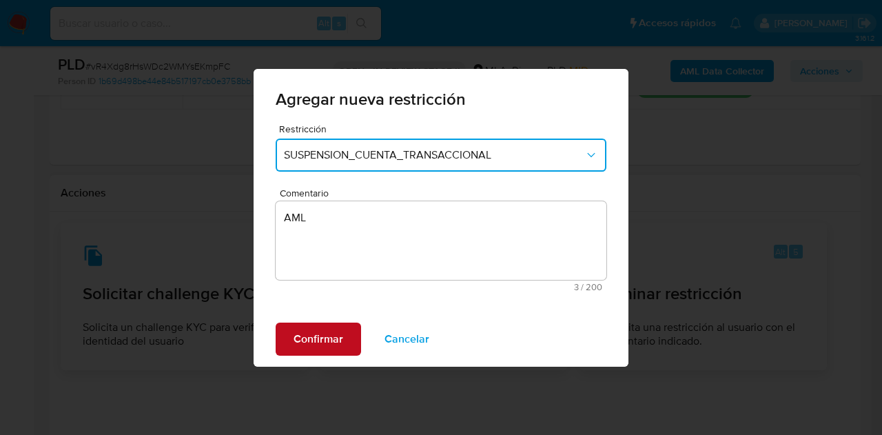
click at [314, 345] on span "Confirmar" at bounding box center [319, 339] width 50 height 30
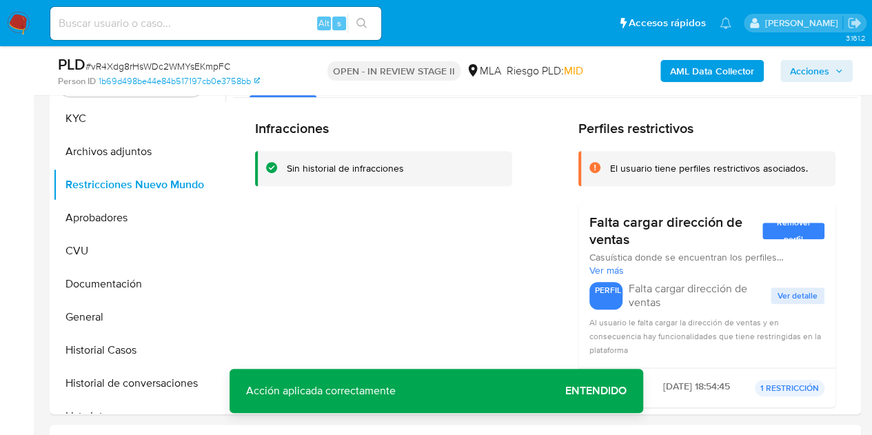
scroll to position [333, 0]
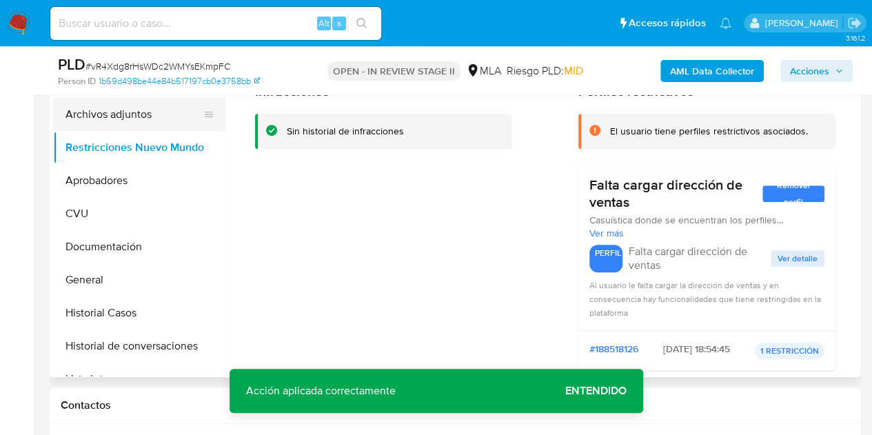
click at [99, 115] on button "Archivos adjuntos" at bounding box center [133, 114] width 161 height 33
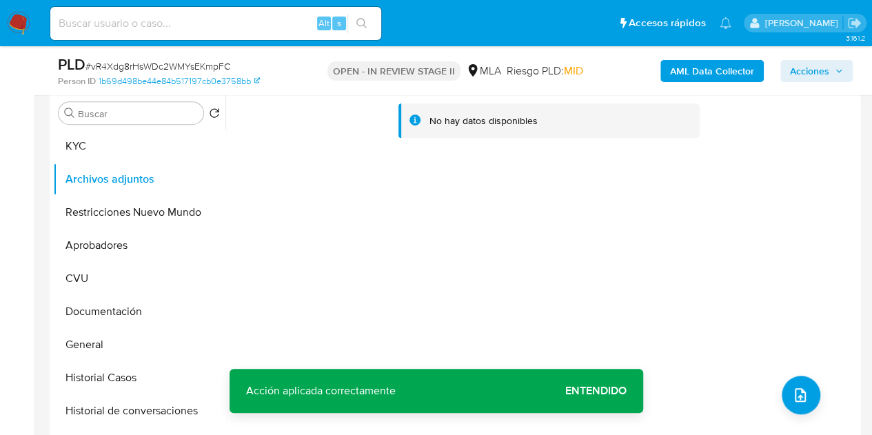
scroll to position [238, 0]
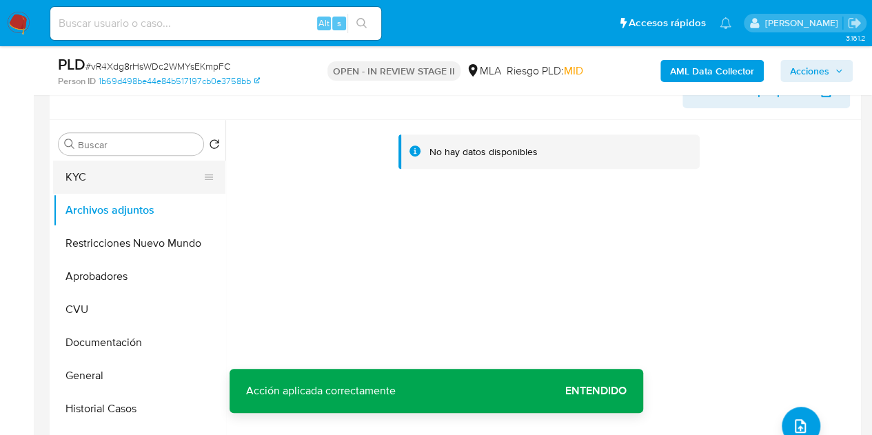
click at [90, 179] on button "KYC" at bounding box center [133, 177] width 161 height 33
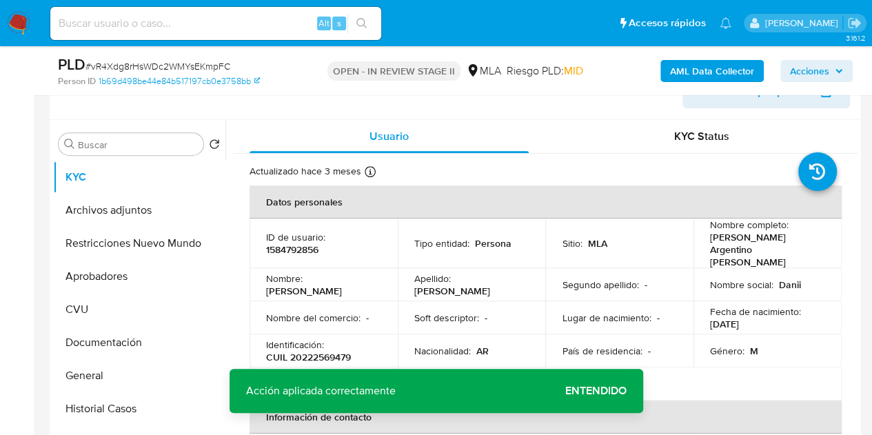
scroll to position [326, 0]
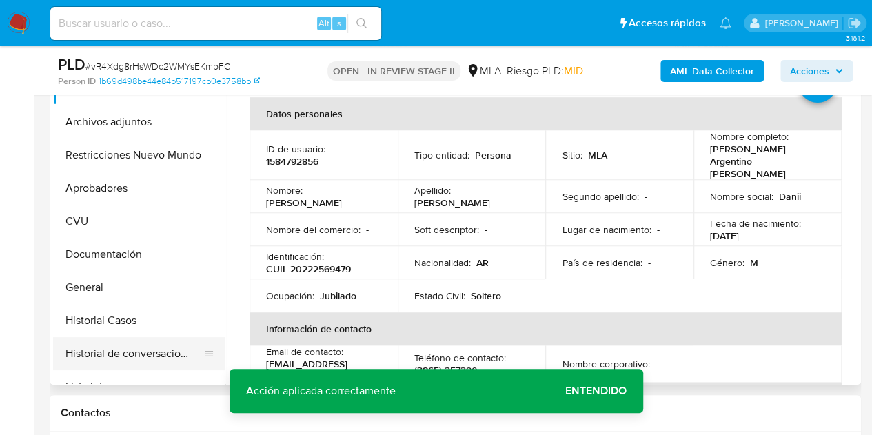
click at [108, 339] on button "Historial de conversaciones" at bounding box center [133, 353] width 161 height 33
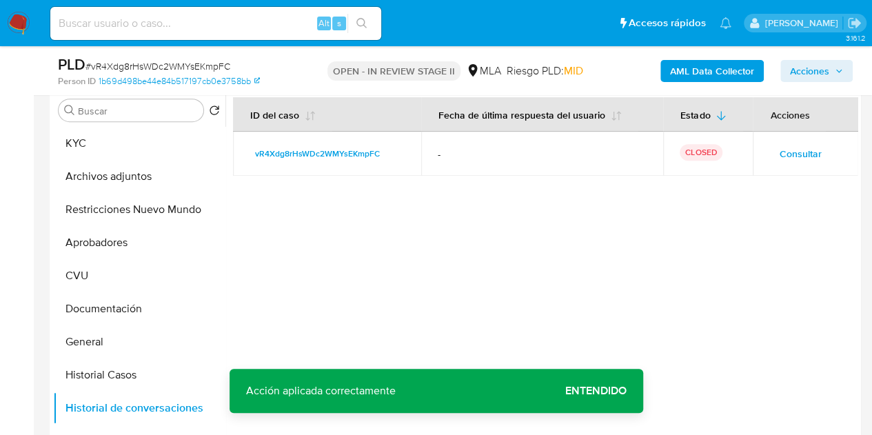
scroll to position [254, 0]
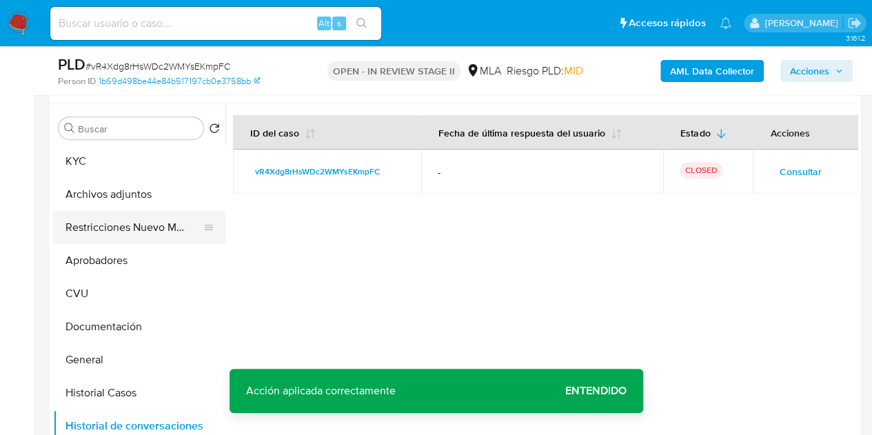
click at [128, 229] on button "Restricciones Nuevo Mundo" at bounding box center [133, 227] width 161 height 33
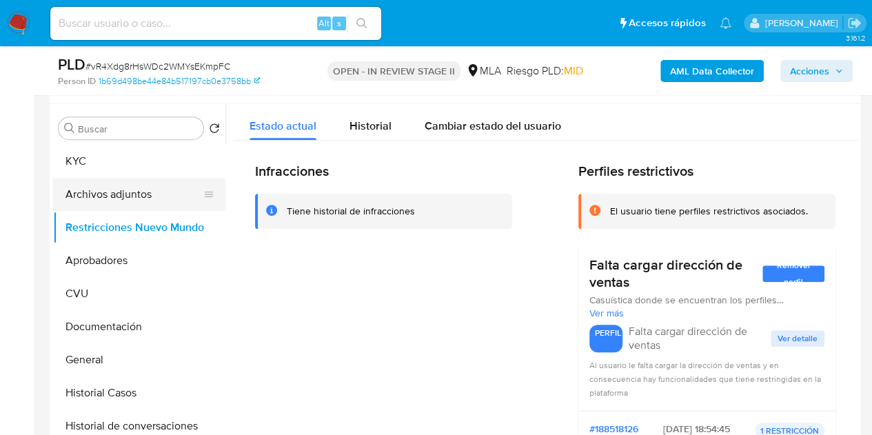
click at [142, 198] on button "Archivos adjuntos" at bounding box center [133, 194] width 161 height 33
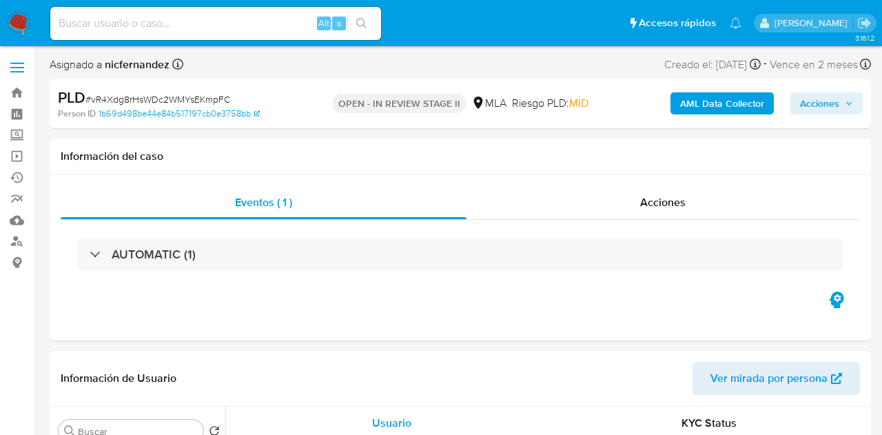
select select "10"
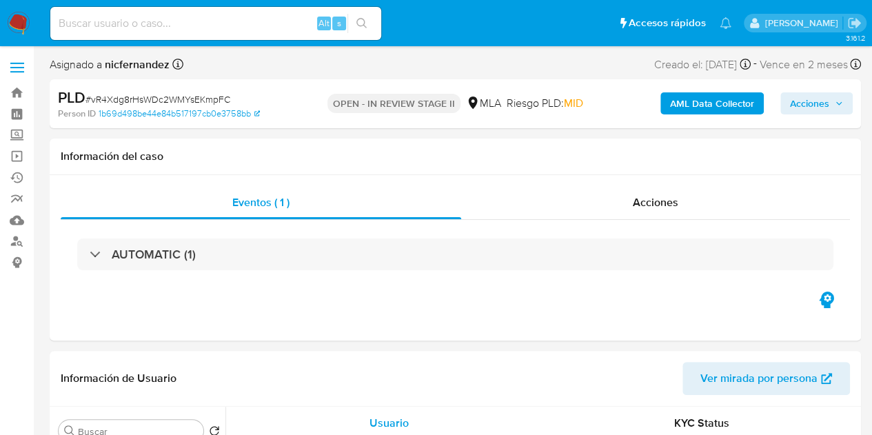
select select "10"
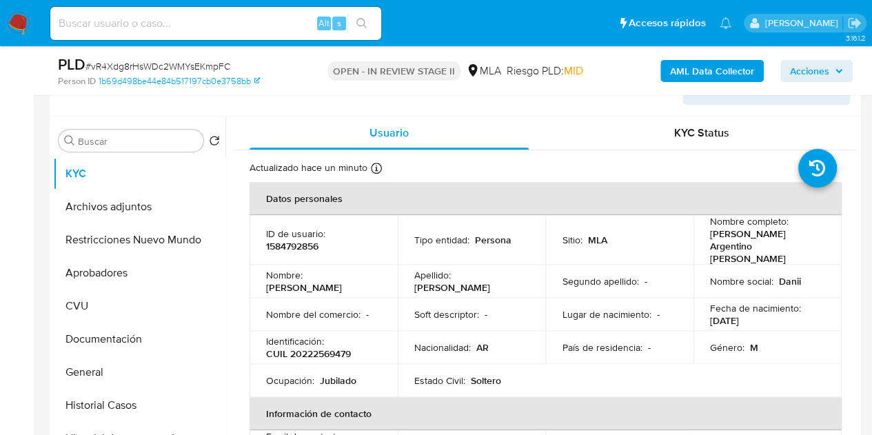
scroll to position [251, 0]
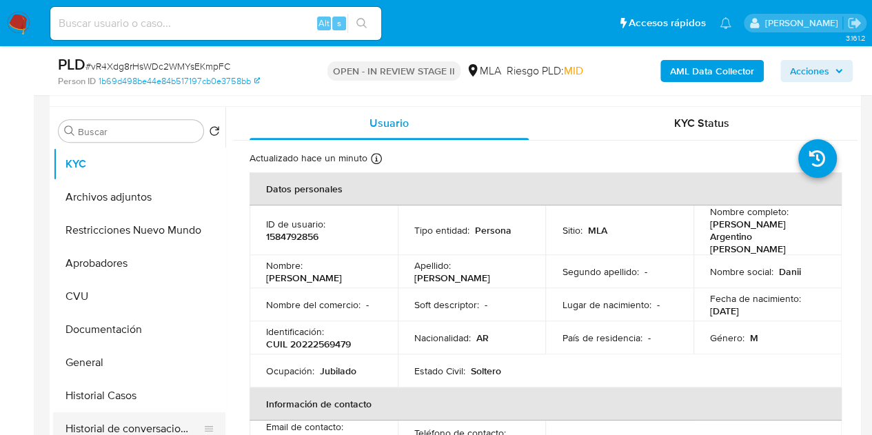
click at [119, 422] on button "Historial de conversaciones" at bounding box center [133, 428] width 161 height 33
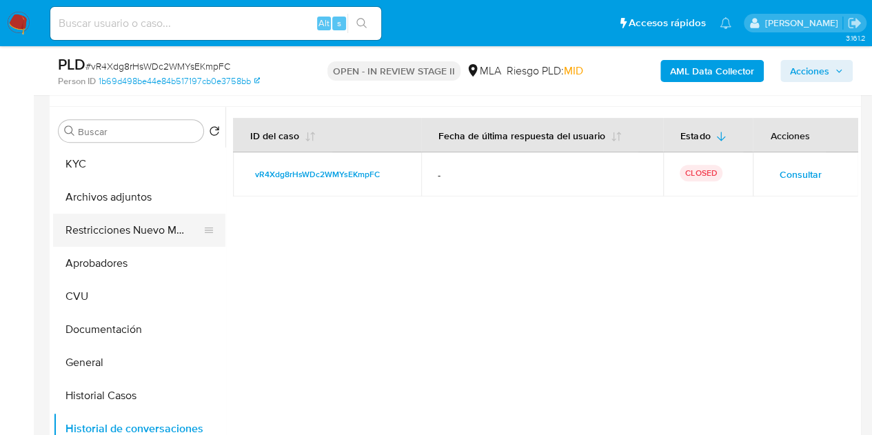
click at [83, 227] on button "Restricciones Nuevo Mundo" at bounding box center [133, 230] width 161 height 33
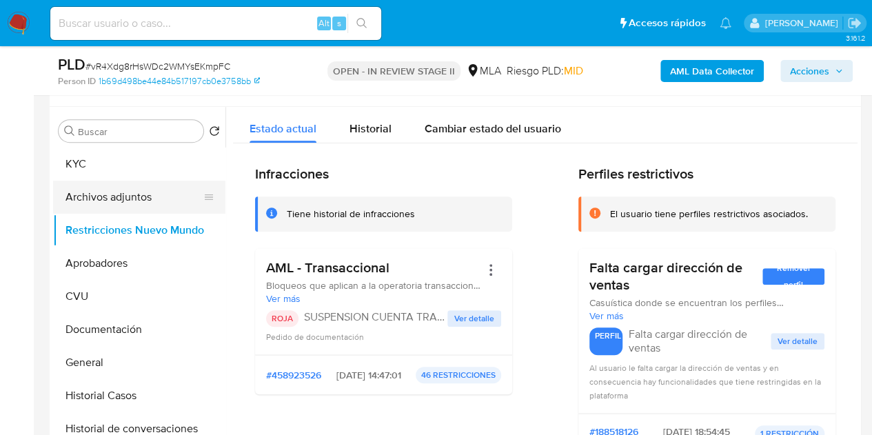
click at [98, 200] on button "Archivos adjuntos" at bounding box center [133, 197] width 161 height 33
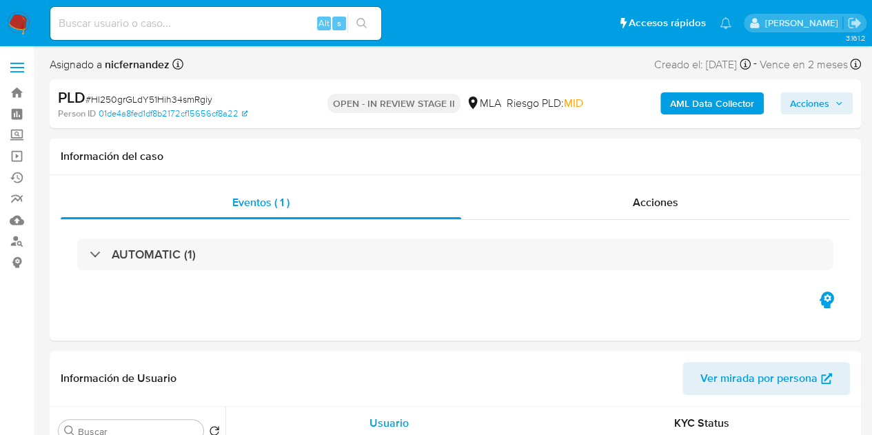
select select "10"
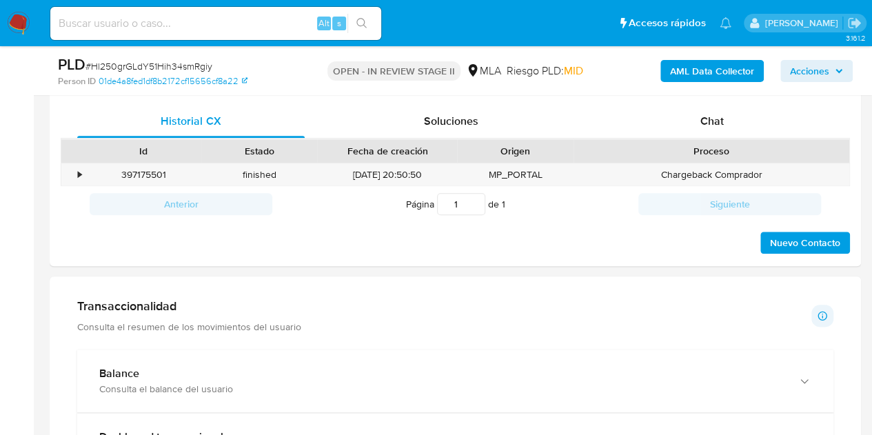
scroll to position [652, 0]
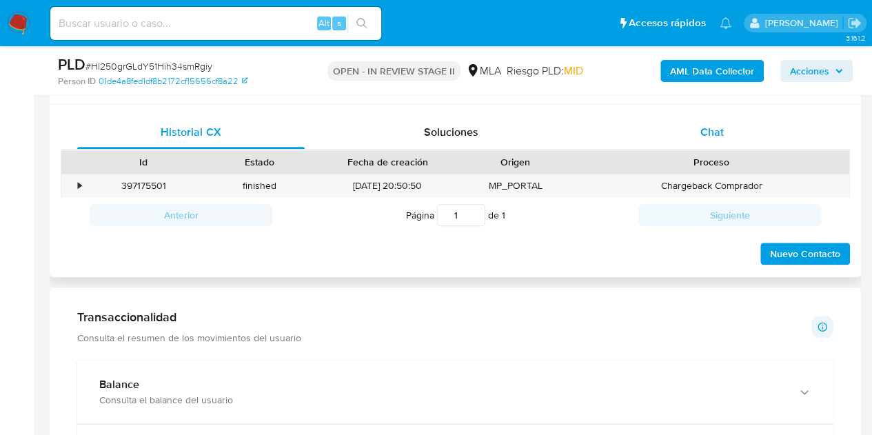
click at [700, 130] on span "Chat" at bounding box center [711, 132] width 23 height 16
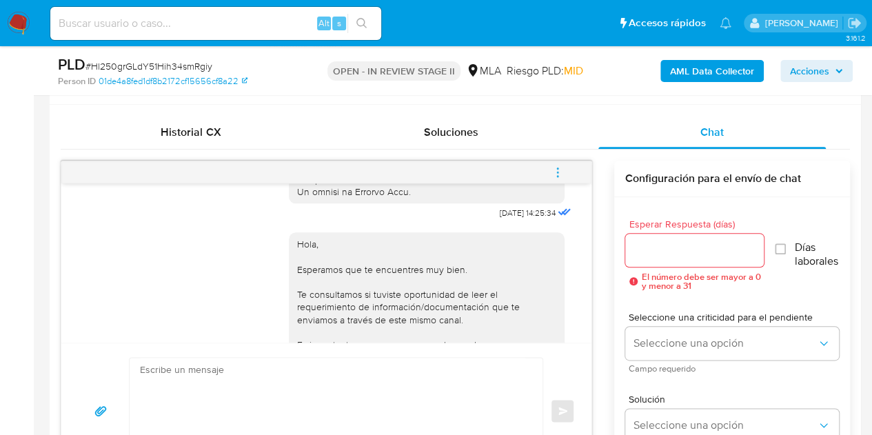
scroll to position [925, 0]
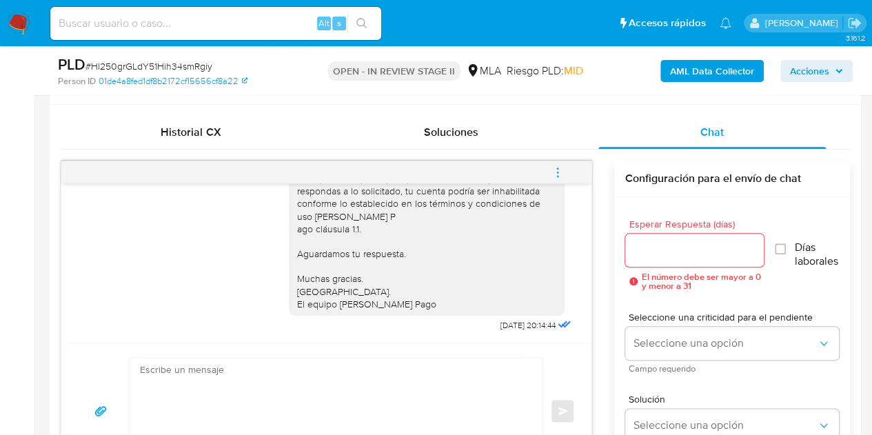
click at [564, 175] on button "menu-action" at bounding box center [557, 172] width 45 height 33
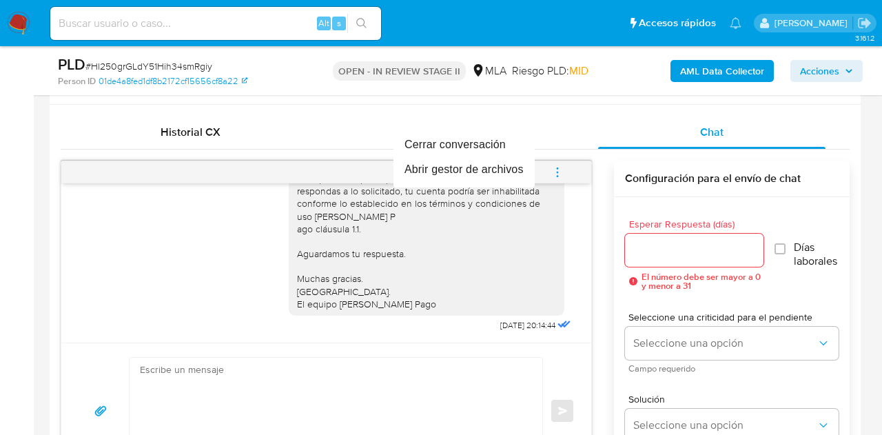
click at [460, 247] on div at bounding box center [441, 217] width 882 height 435
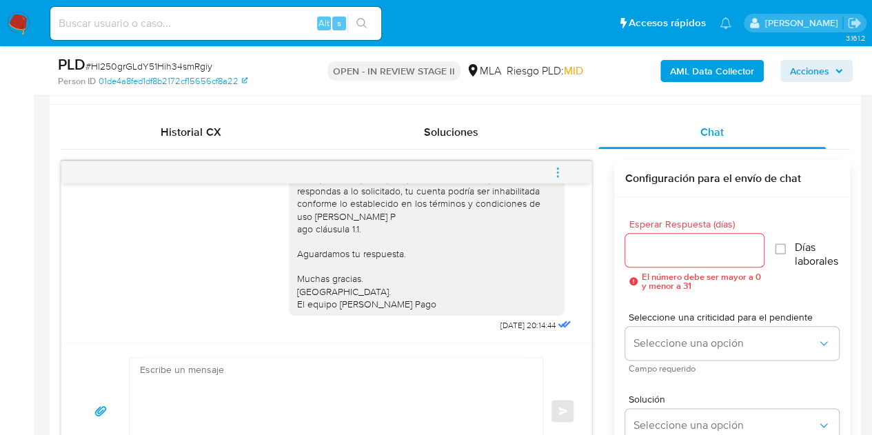
click at [557, 172] on icon "menu-action" at bounding box center [557, 172] width 12 height 12
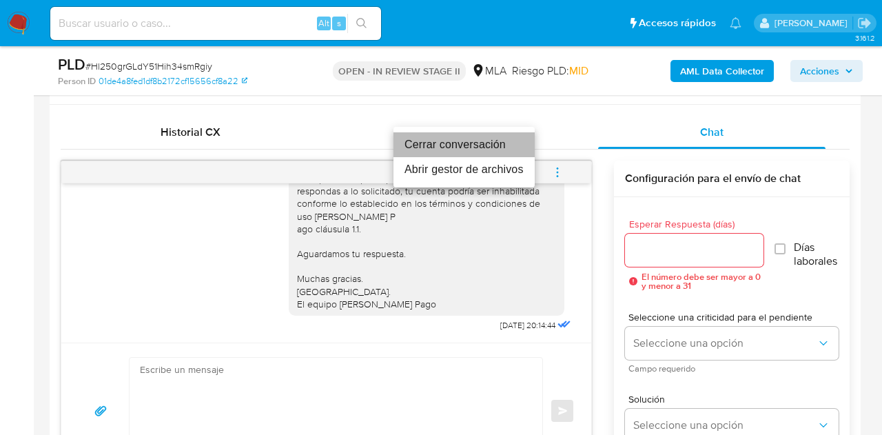
click at [485, 145] on li "Cerrar conversación" at bounding box center [463, 144] width 141 height 25
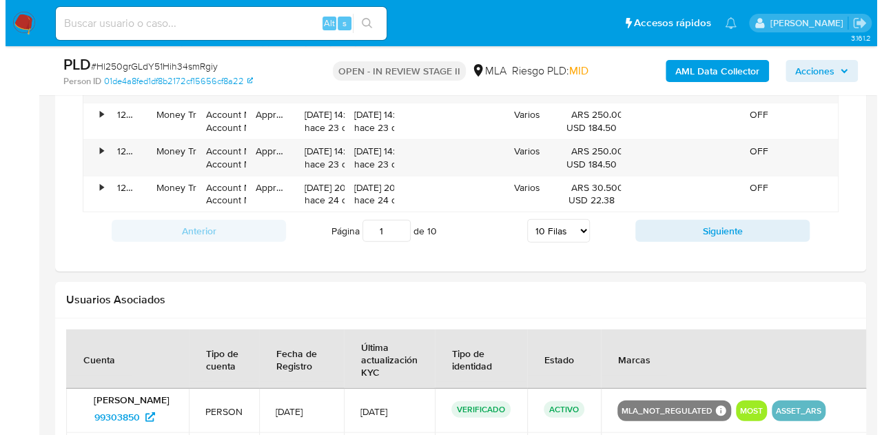
scroll to position [2213, 0]
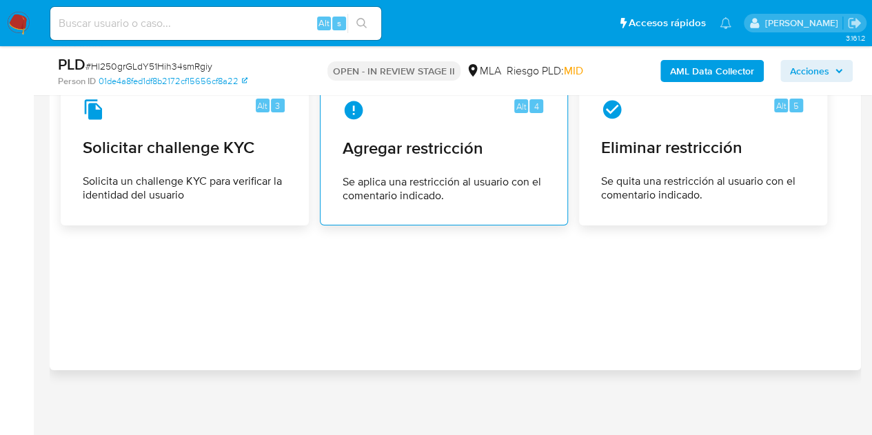
click at [455, 175] on span "Se aplica una restricción al usuario con el comentario indicado." at bounding box center [443, 189] width 203 height 28
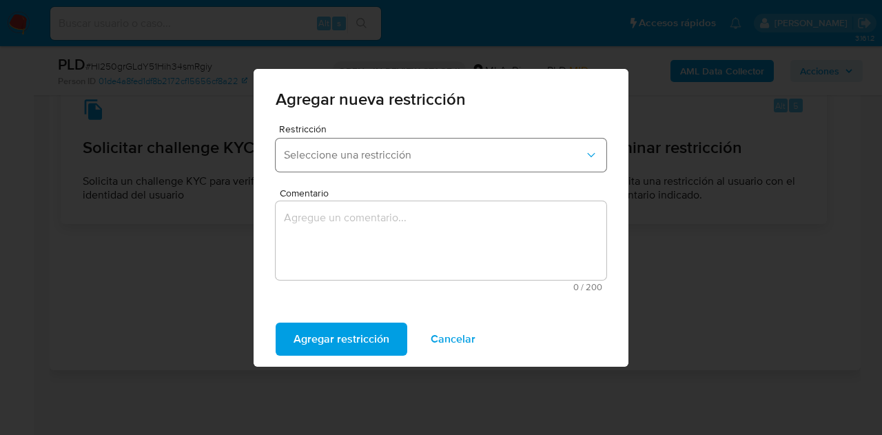
click at [380, 160] on span "Seleccione una restricción" at bounding box center [434, 155] width 300 height 14
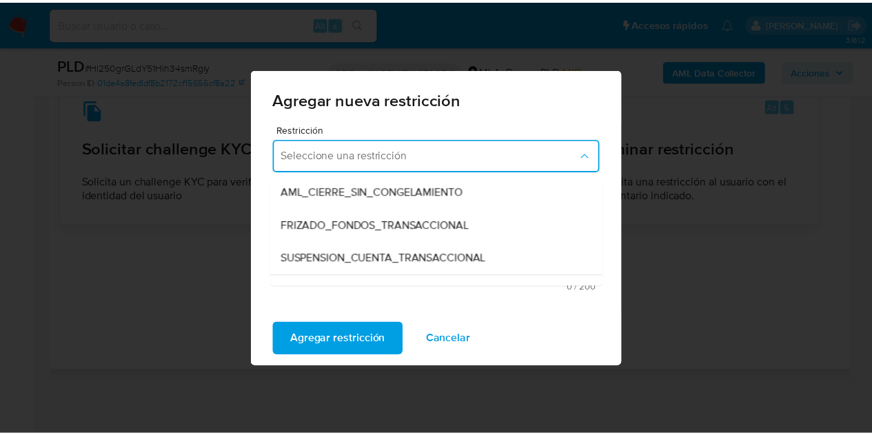
scroll to position [172, 0]
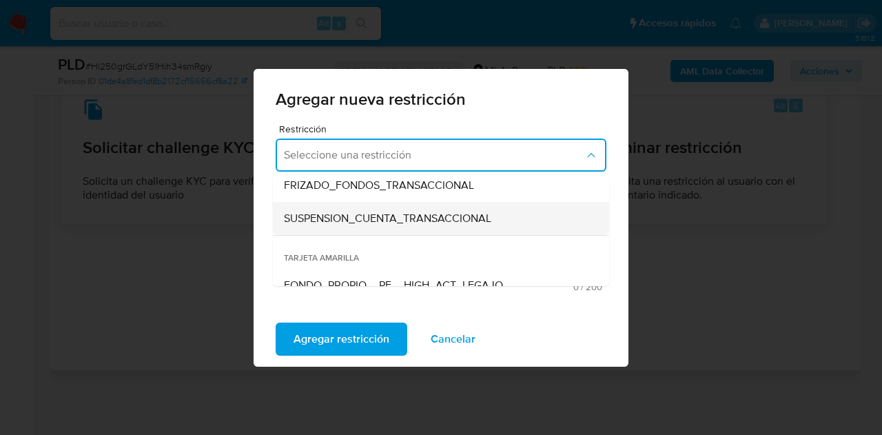
click at [439, 217] on span "SUSPENSION_CUENTA_TRANSACCIONAL" at bounding box center [387, 219] width 207 height 14
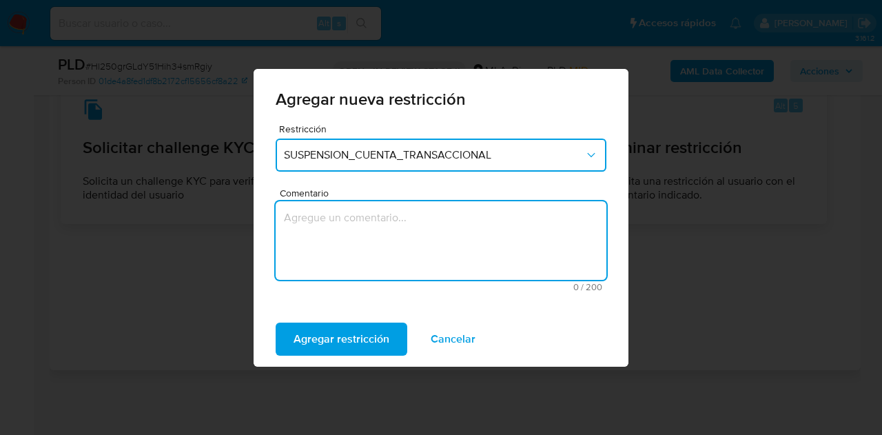
click at [404, 231] on textarea "Comentario" at bounding box center [441, 240] width 331 height 79
type textarea "M"
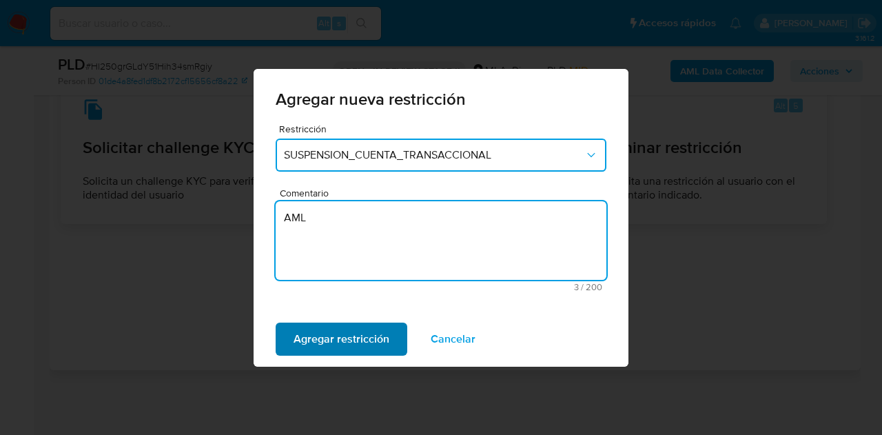
type textarea "AML"
click at [329, 334] on span "Agregar restricción" at bounding box center [342, 339] width 96 height 30
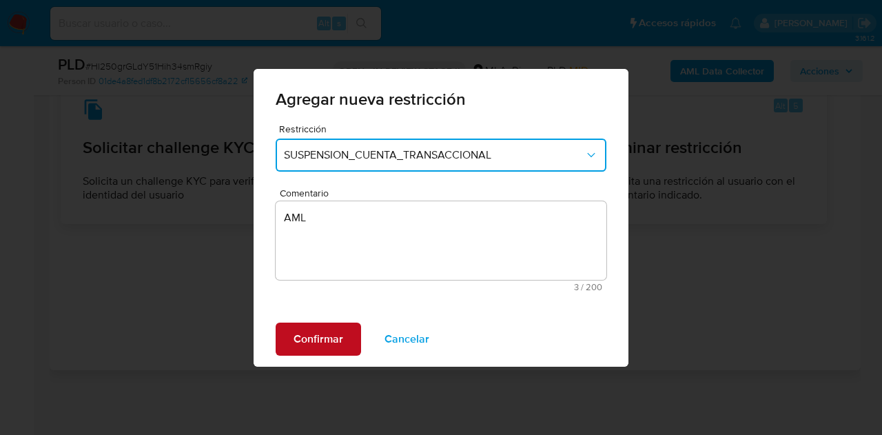
click at [324, 333] on span "Confirmar" at bounding box center [319, 339] width 50 height 30
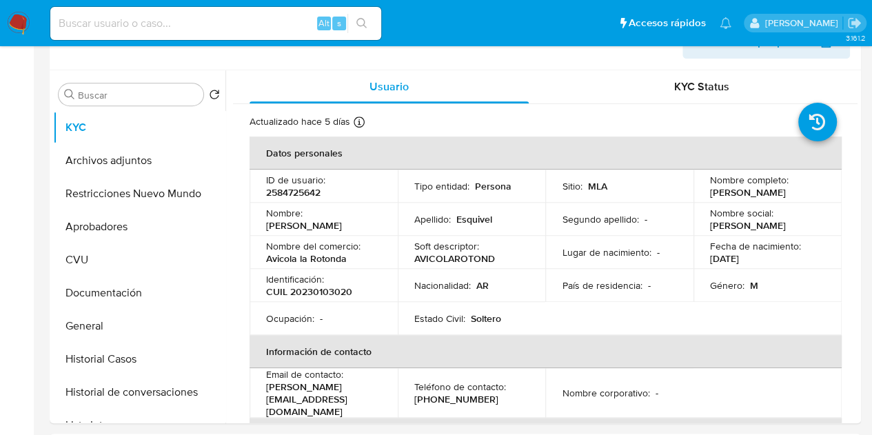
scroll to position [0, 0]
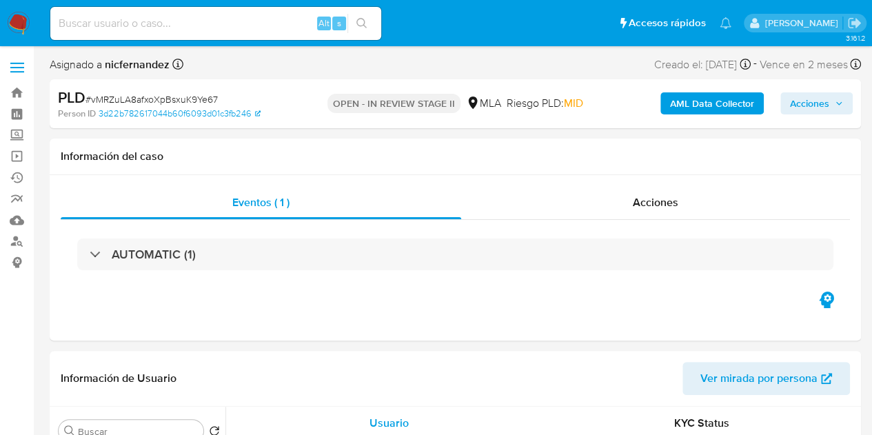
select select "10"
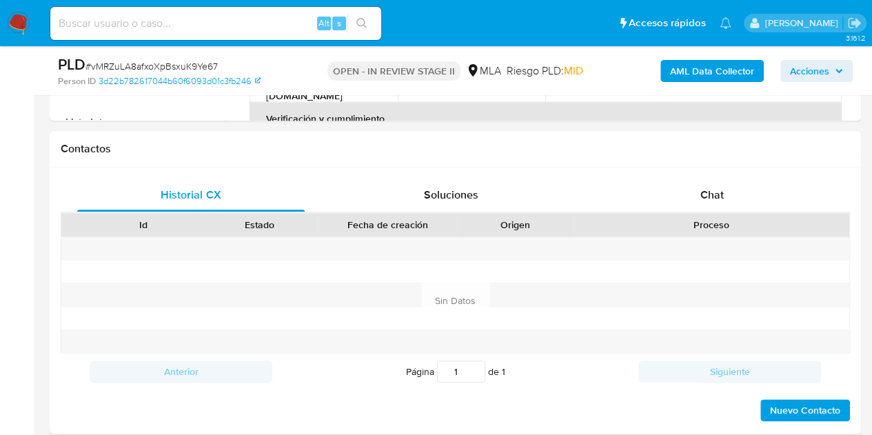
scroll to position [595, 0]
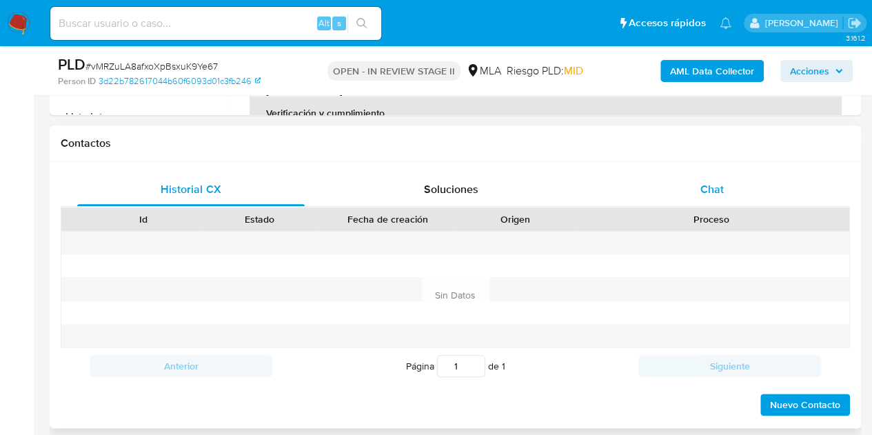
click at [716, 181] on span "Chat" at bounding box center [711, 189] width 23 height 16
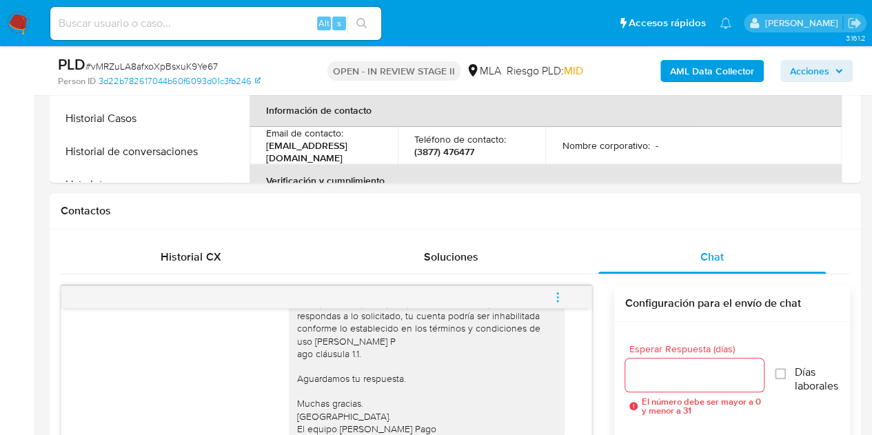
scroll to position [333, 0]
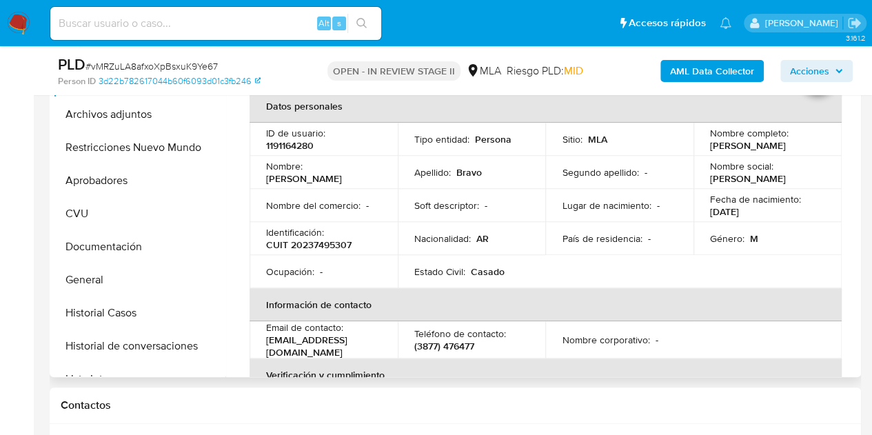
click at [364, 246] on div "Identificación : CUIT 20237495307" at bounding box center [323, 238] width 115 height 25
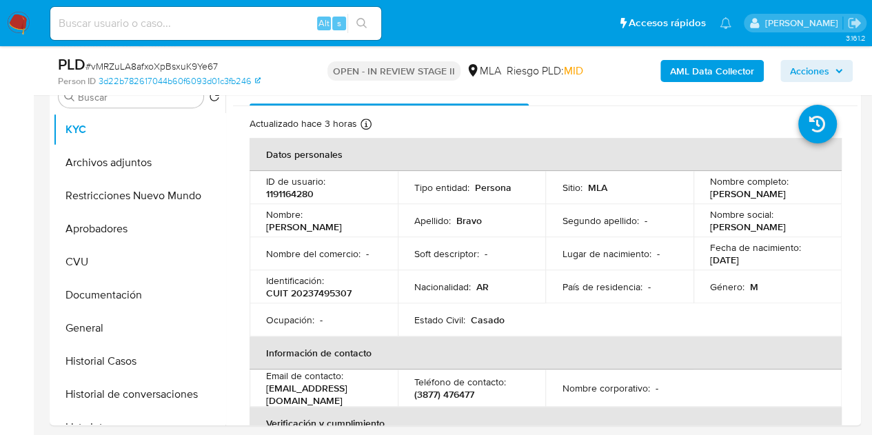
scroll to position [258, 0]
